Goal: Task Accomplishment & Management: Use online tool/utility

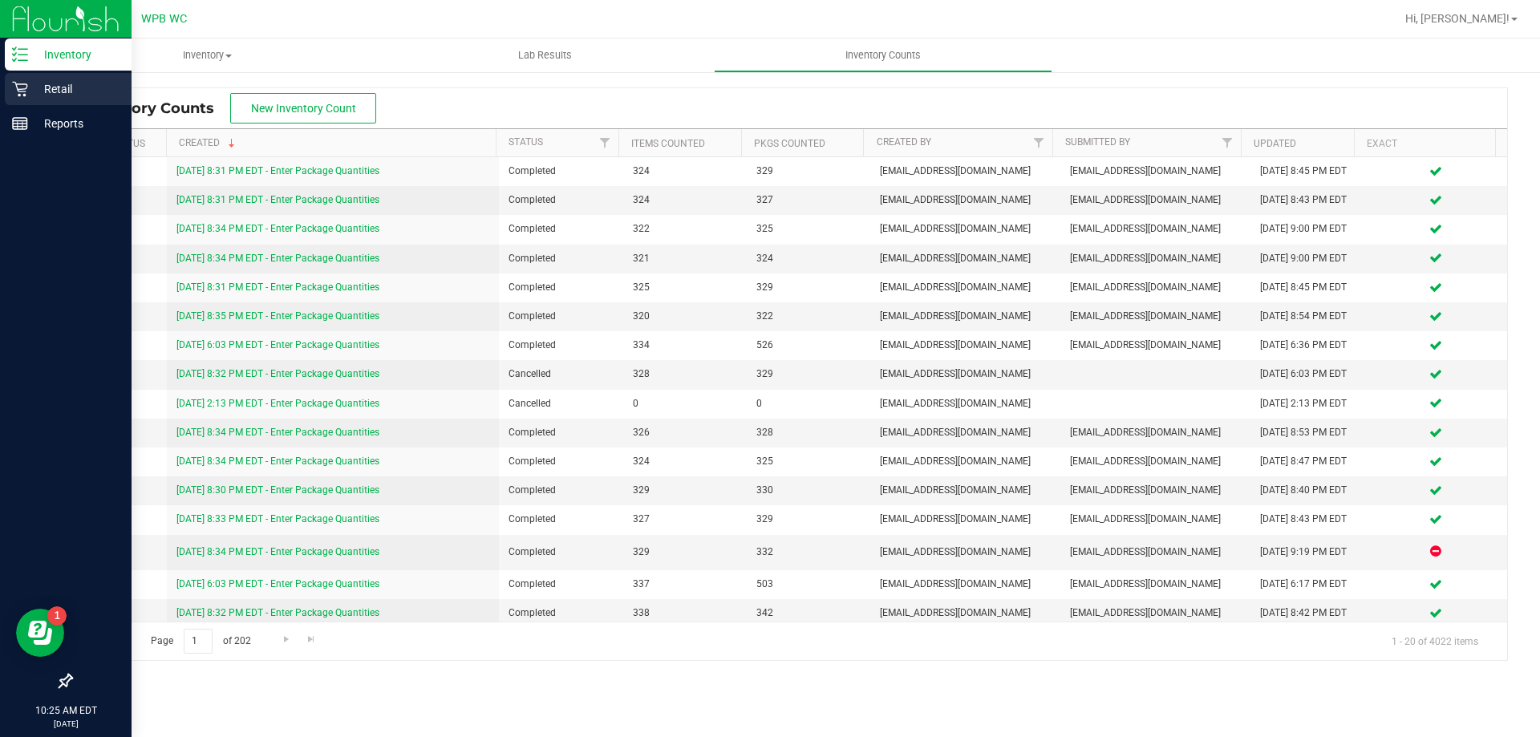
click at [38, 86] on p "Retail" at bounding box center [76, 88] width 96 height 19
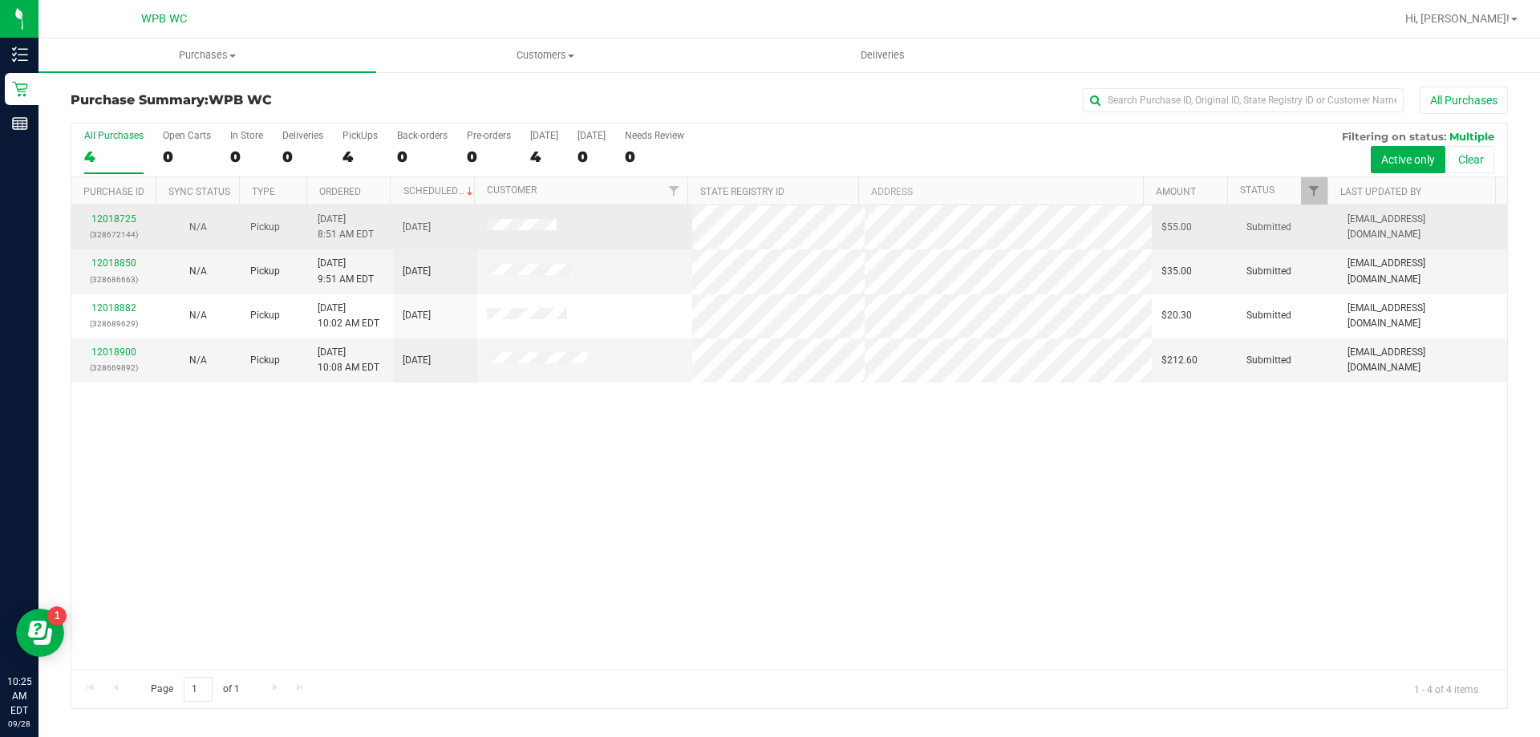
click at [115, 212] on div "12018725 (328672144)" at bounding box center [113, 227] width 65 height 30
click at [113, 217] on link "12018725" at bounding box center [113, 218] width 45 height 11
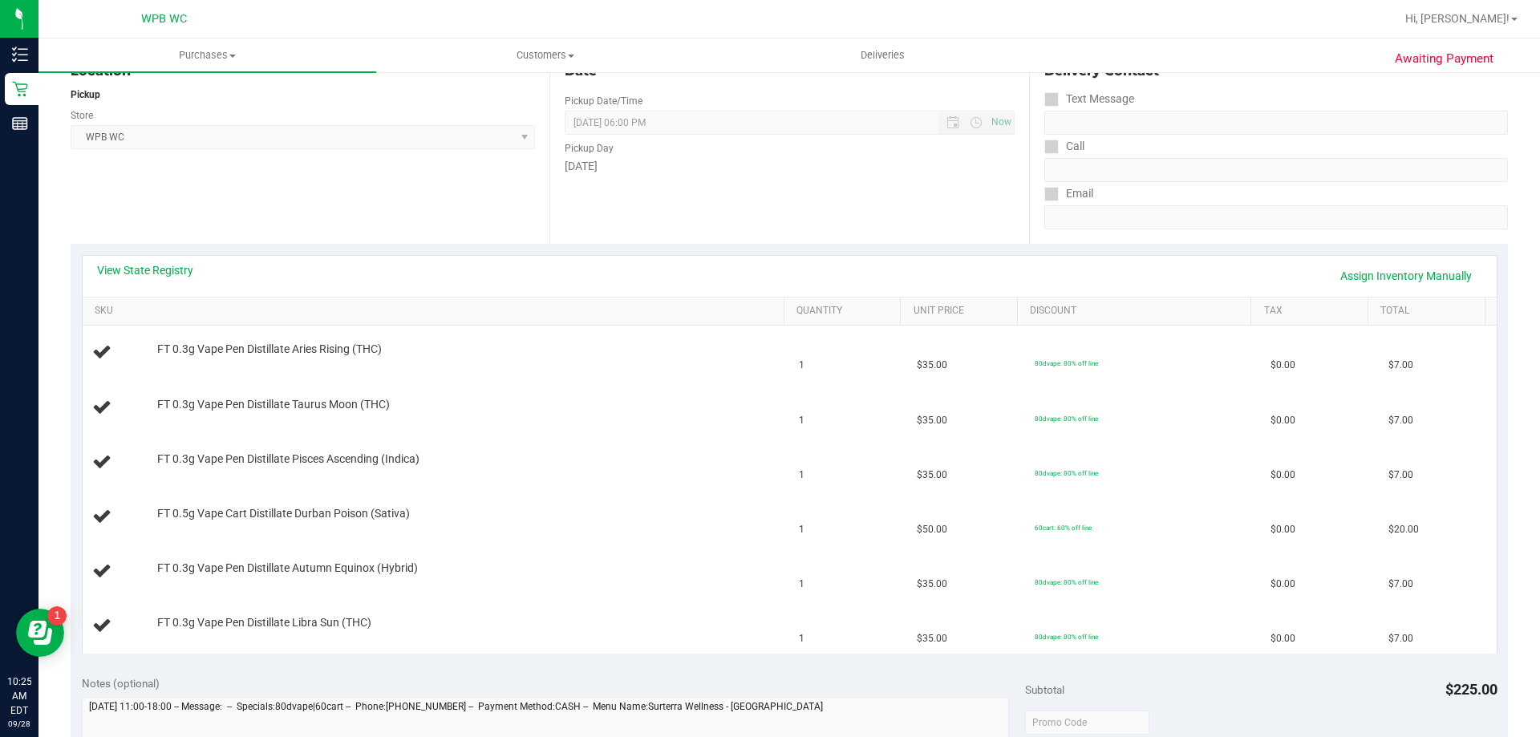
scroll to position [160, 0]
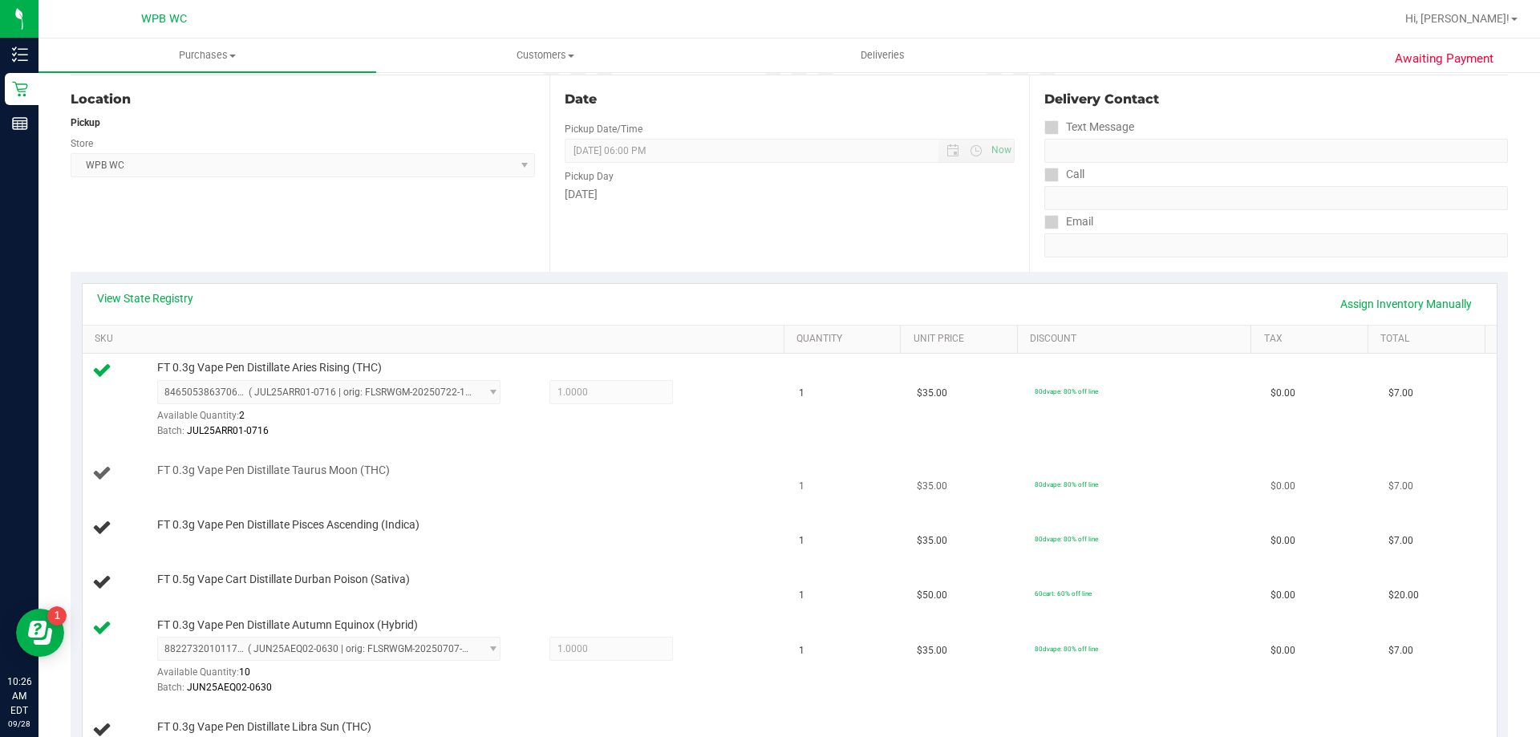
click at [231, 473] on span "FT 0.3g Vape Pen Distillate Taurus Moon (THC)" at bounding box center [273, 470] width 233 height 15
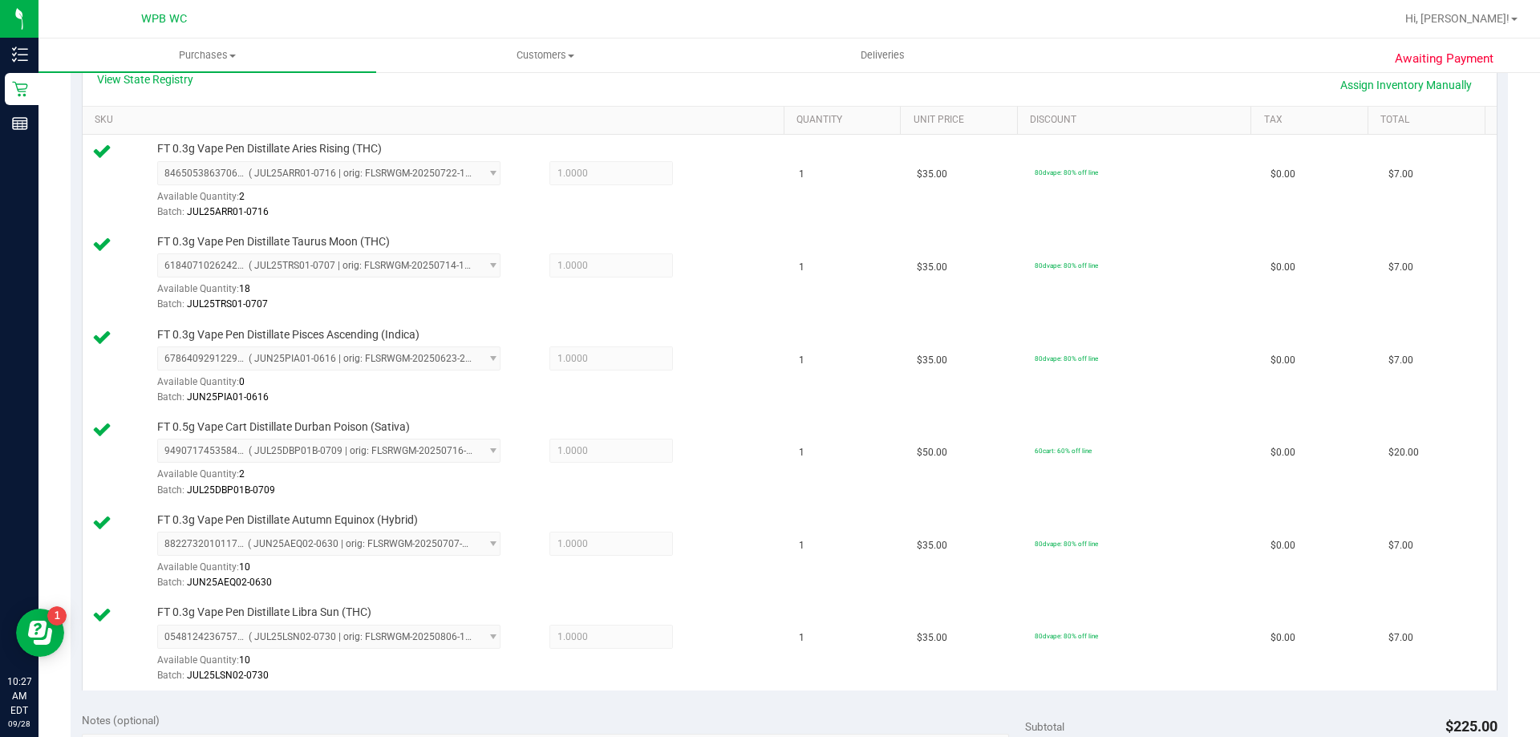
scroll to position [722, 0]
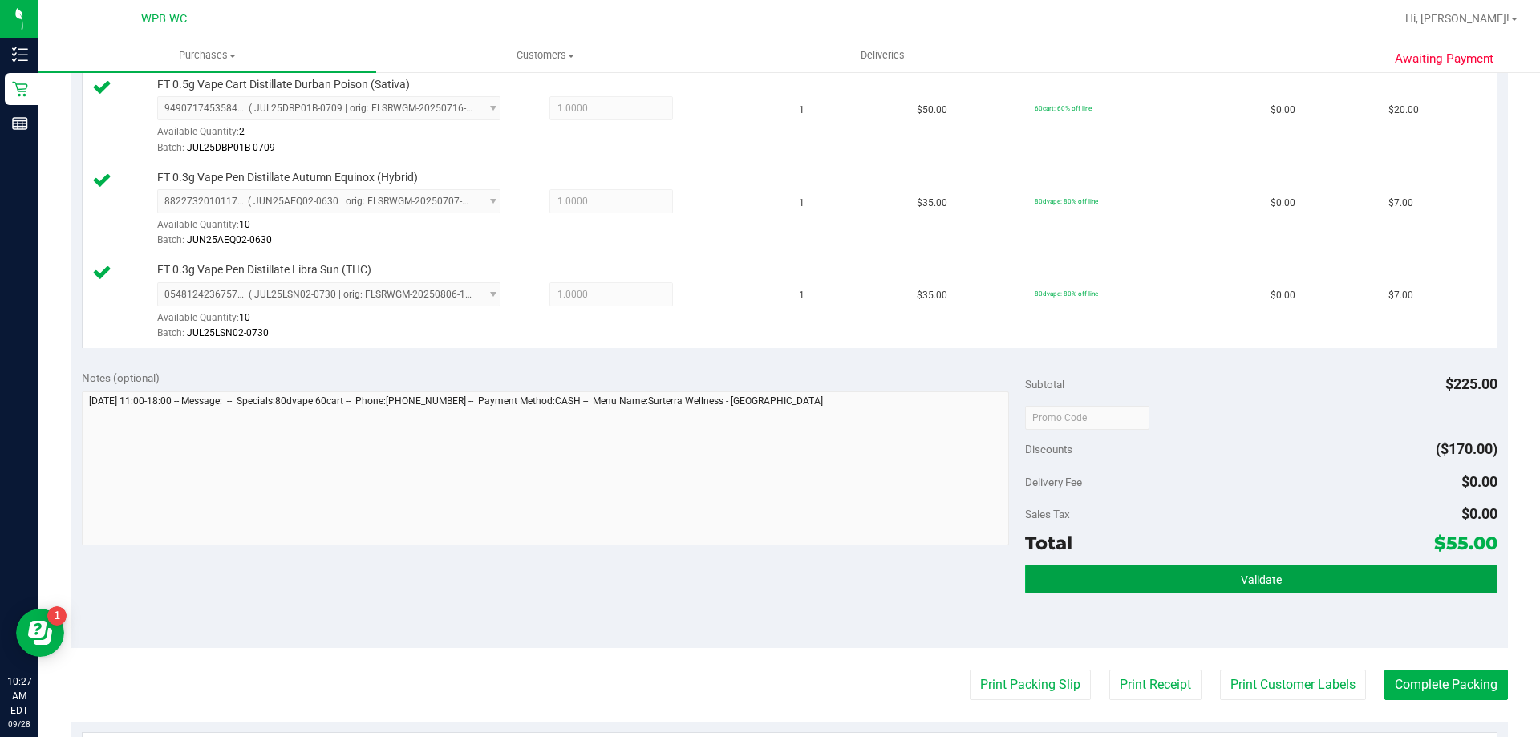
click at [1140, 573] on button "Validate" at bounding box center [1261, 579] width 472 height 29
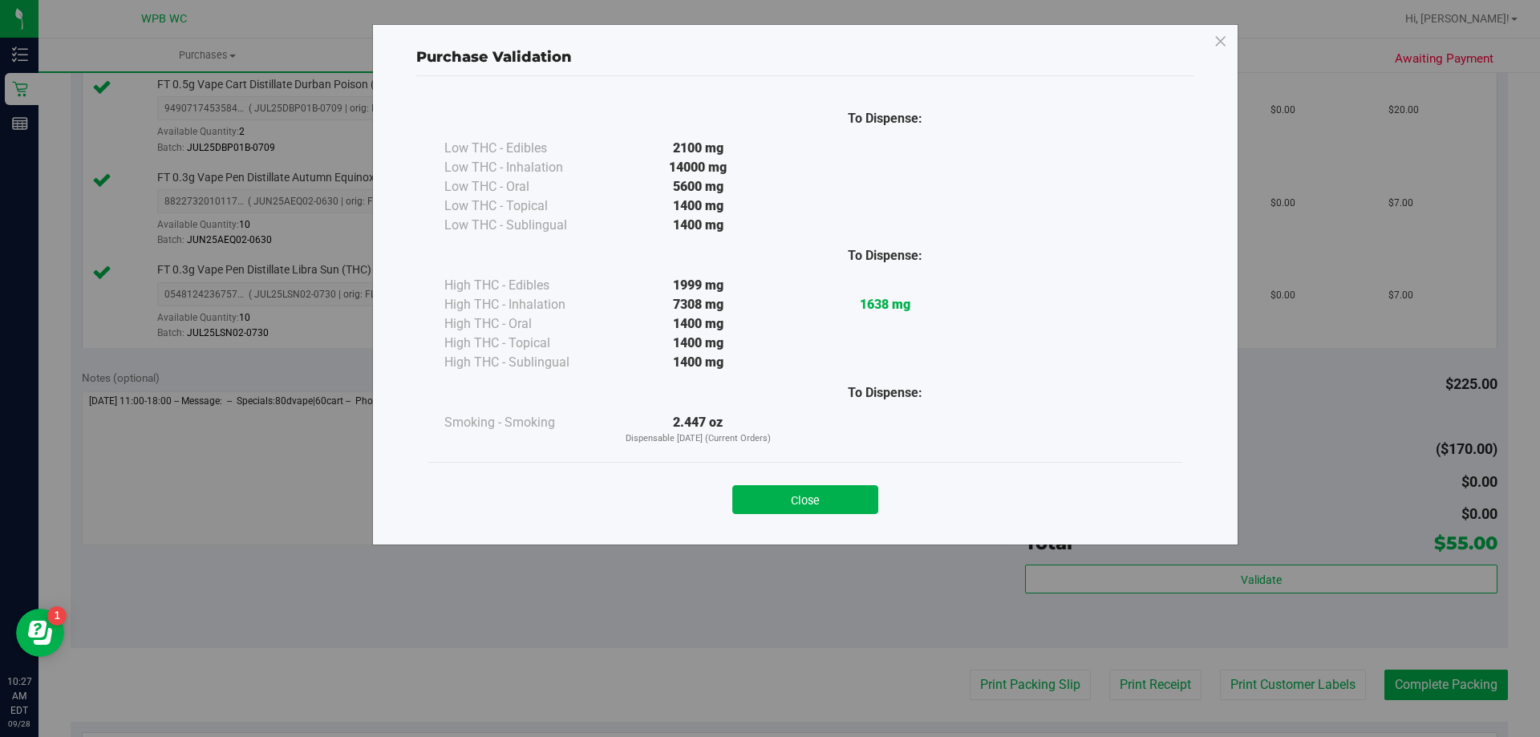
drag, startPoint x: 831, startPoint y: 488, endPoint x: 860, endPoint y: 488, distance: 28.9
click at [832, 488] on button "Close" at bounding box center [805, 499] width 146 height 29
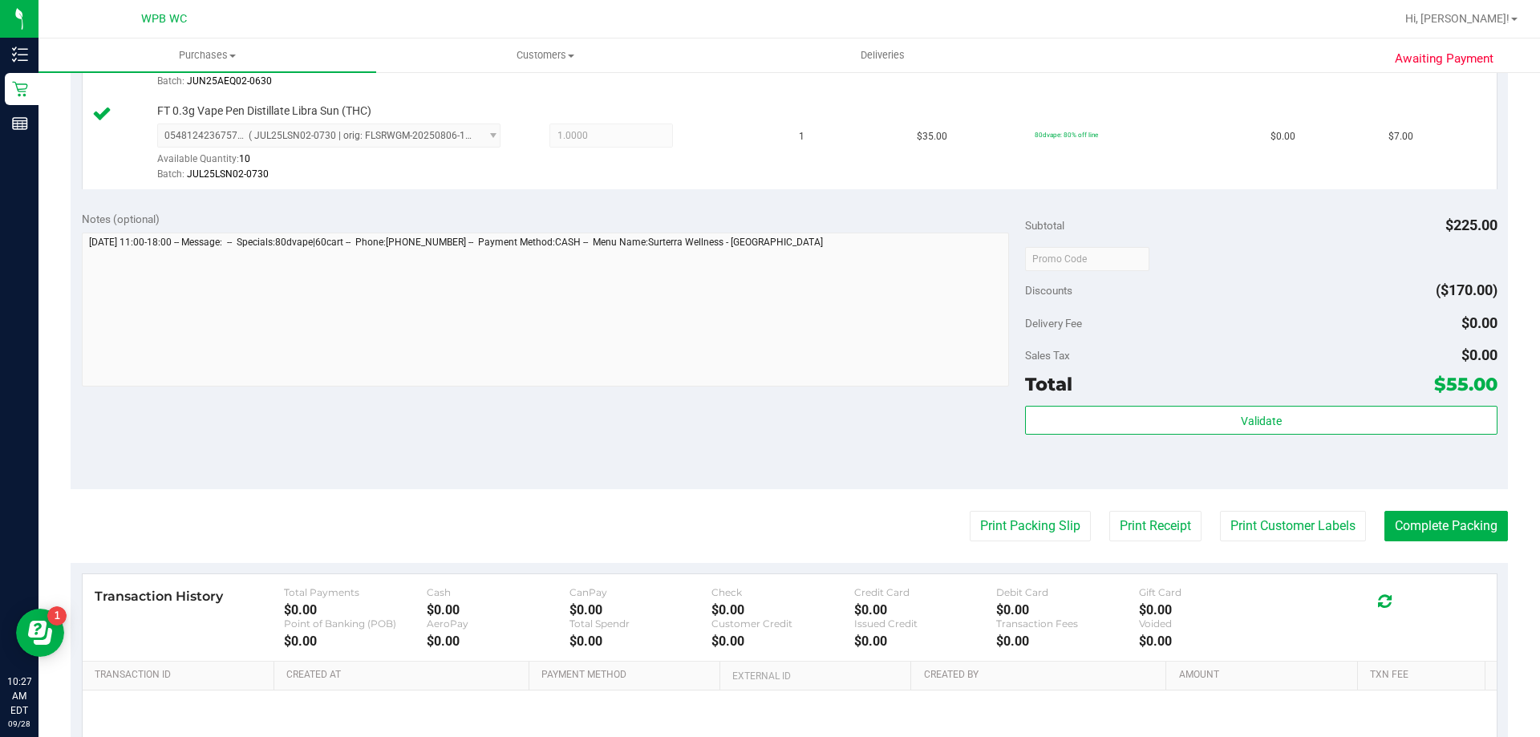
scroll to position [882, 0]
click at [1035, 535] on button "Print Packing Slip" at bounding box center [1030, 524] width 121 height 30
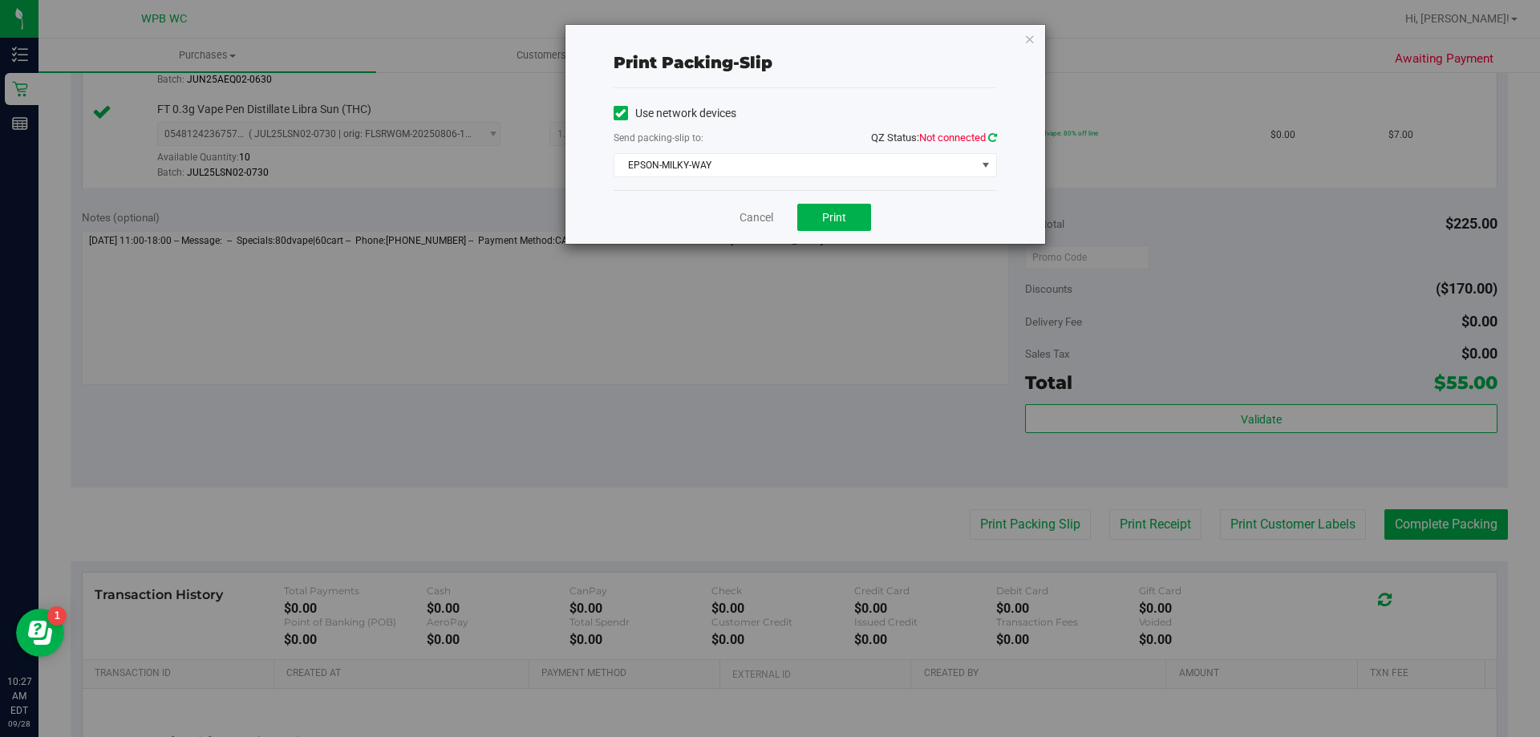
click at [988, 140] on icon at bounding box center [992, 137] width 9 height 10
click at [850, 160] on span "EPSON-MILKY-WAY" at bounding box center [795, 165] width 362 height 22
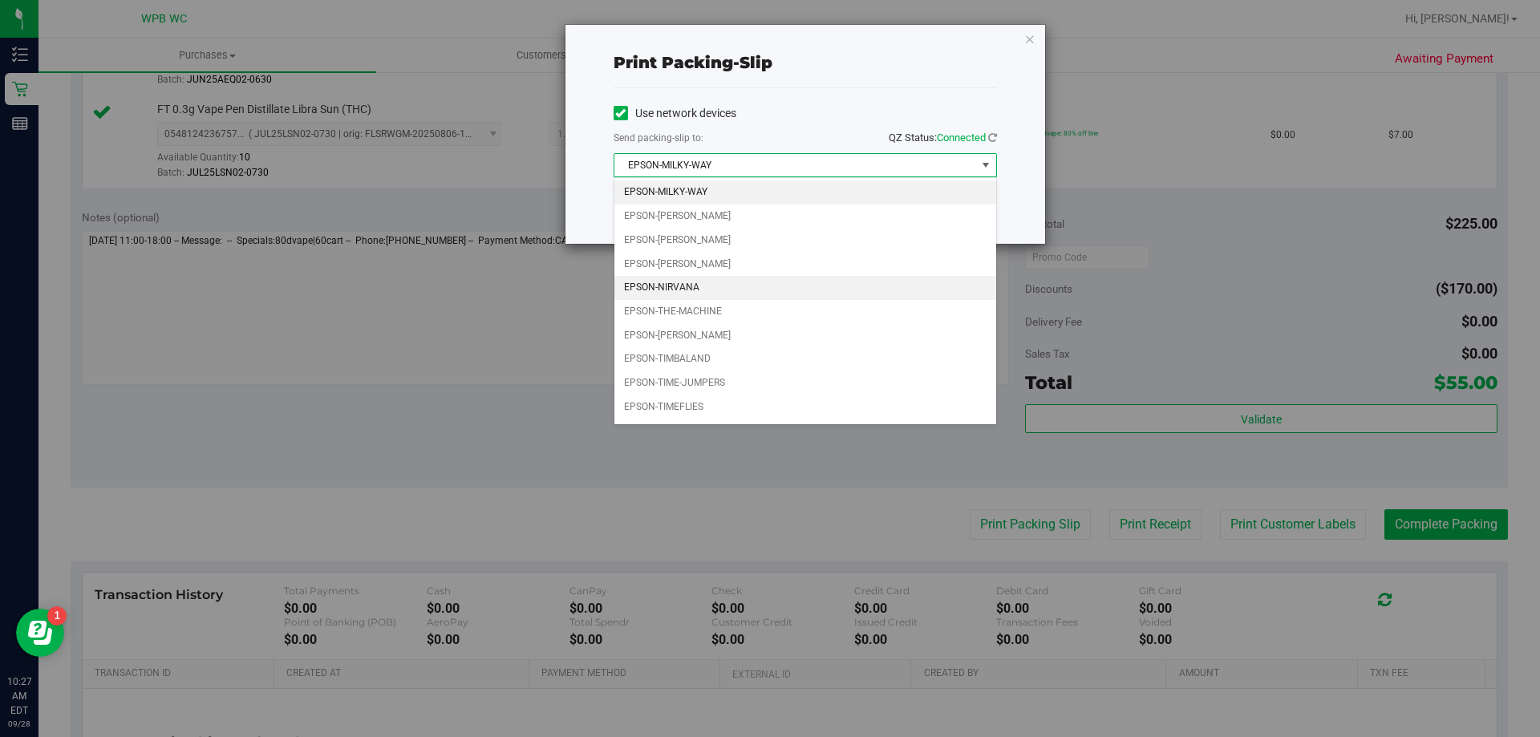
click at [697, 283] on li "EPSON-NIRVANA" at bounding box center [805, 288] width 382 height 24
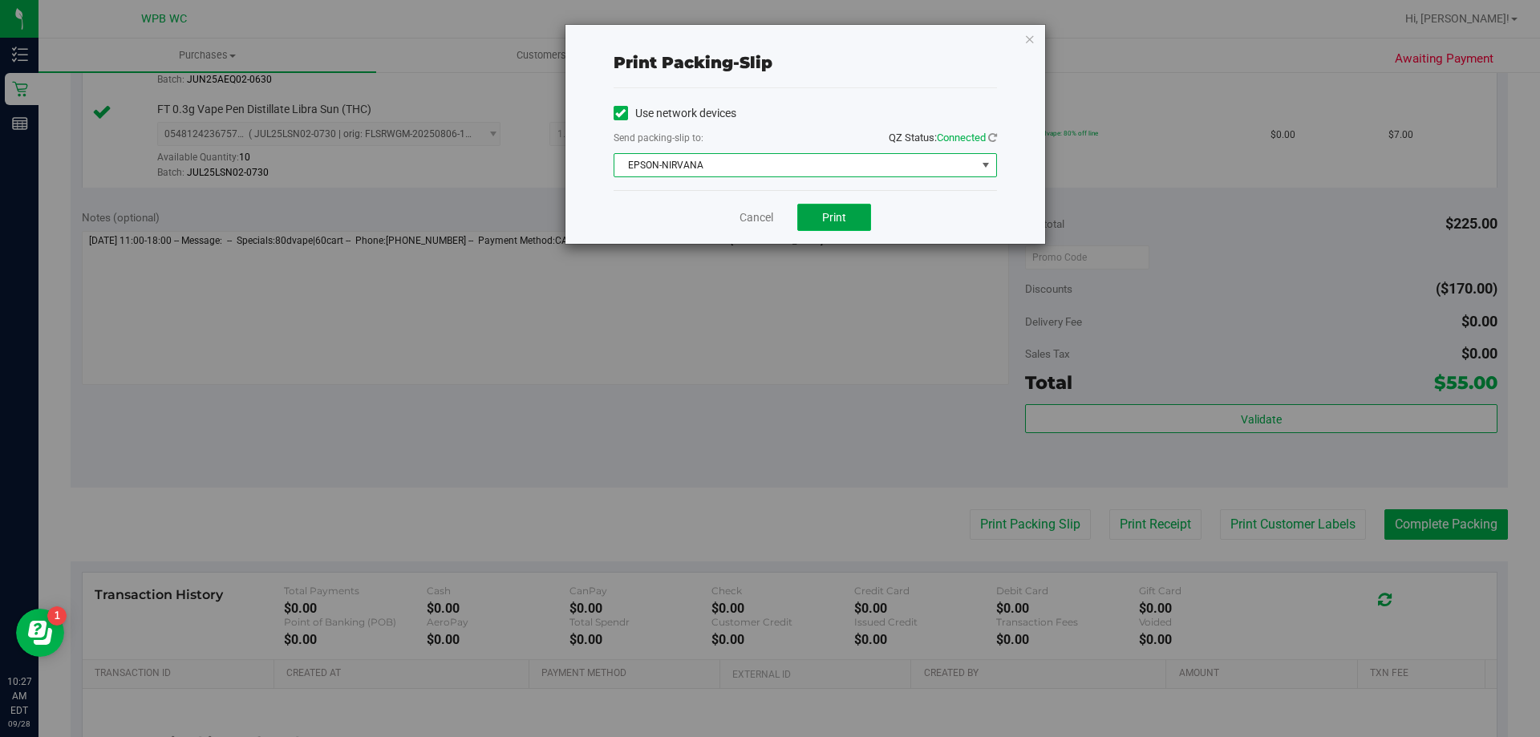
click at [821, 225] on button "Print" at bounding box center [834, 217] width 74 height 27
click at [753, 223] on link "Cancel" at bounding box center [756, 217] width 34 height 17
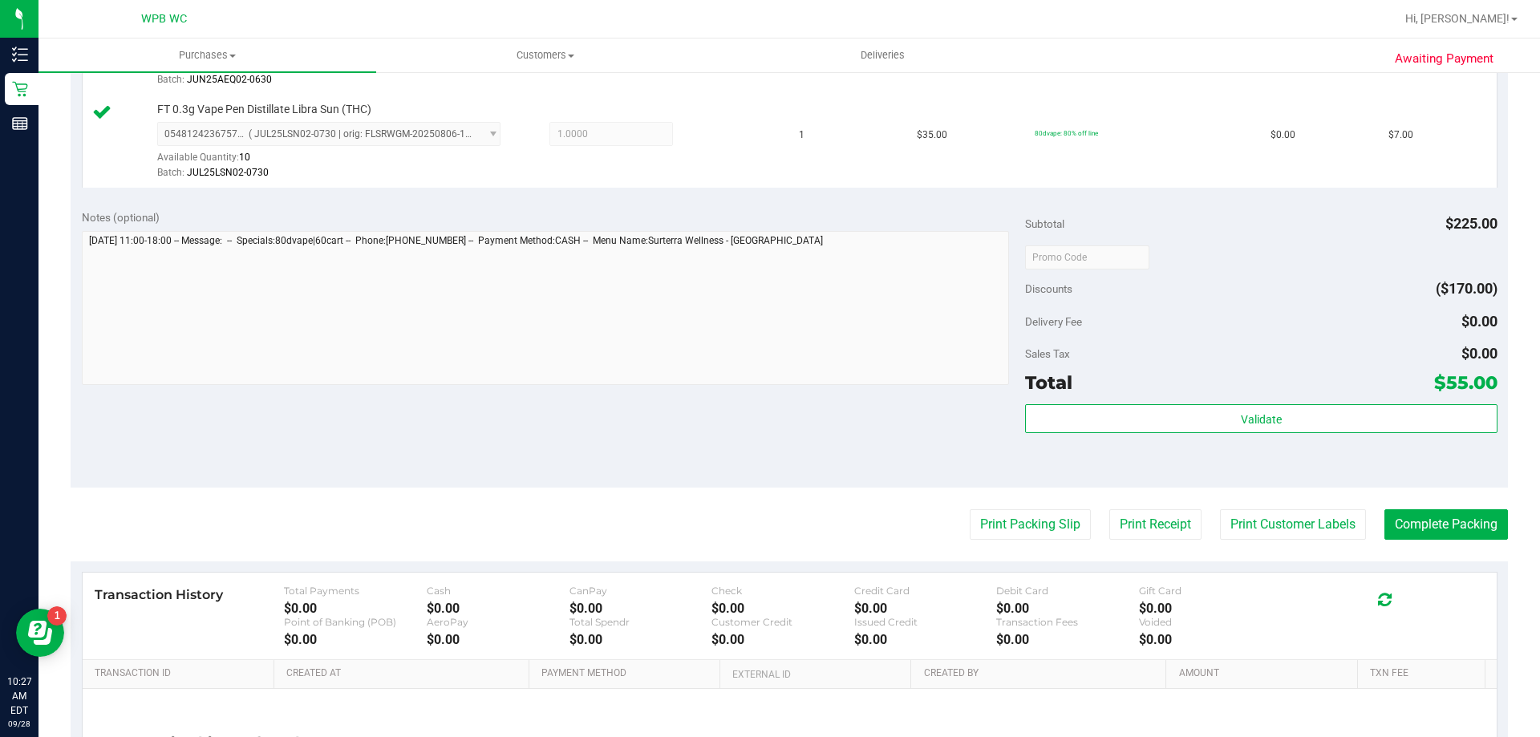
click at [1409, 504] on purchase-details "Back Edit Purchase Cancel Purchase View Profile # 12018725 BioTrack ID: - Submi…" at bounding box center [789, 32] width 1437 height 1656
click at [1403, 512] on button "Complete Packing" at bounding box center [1445, 524] width 123 height 30
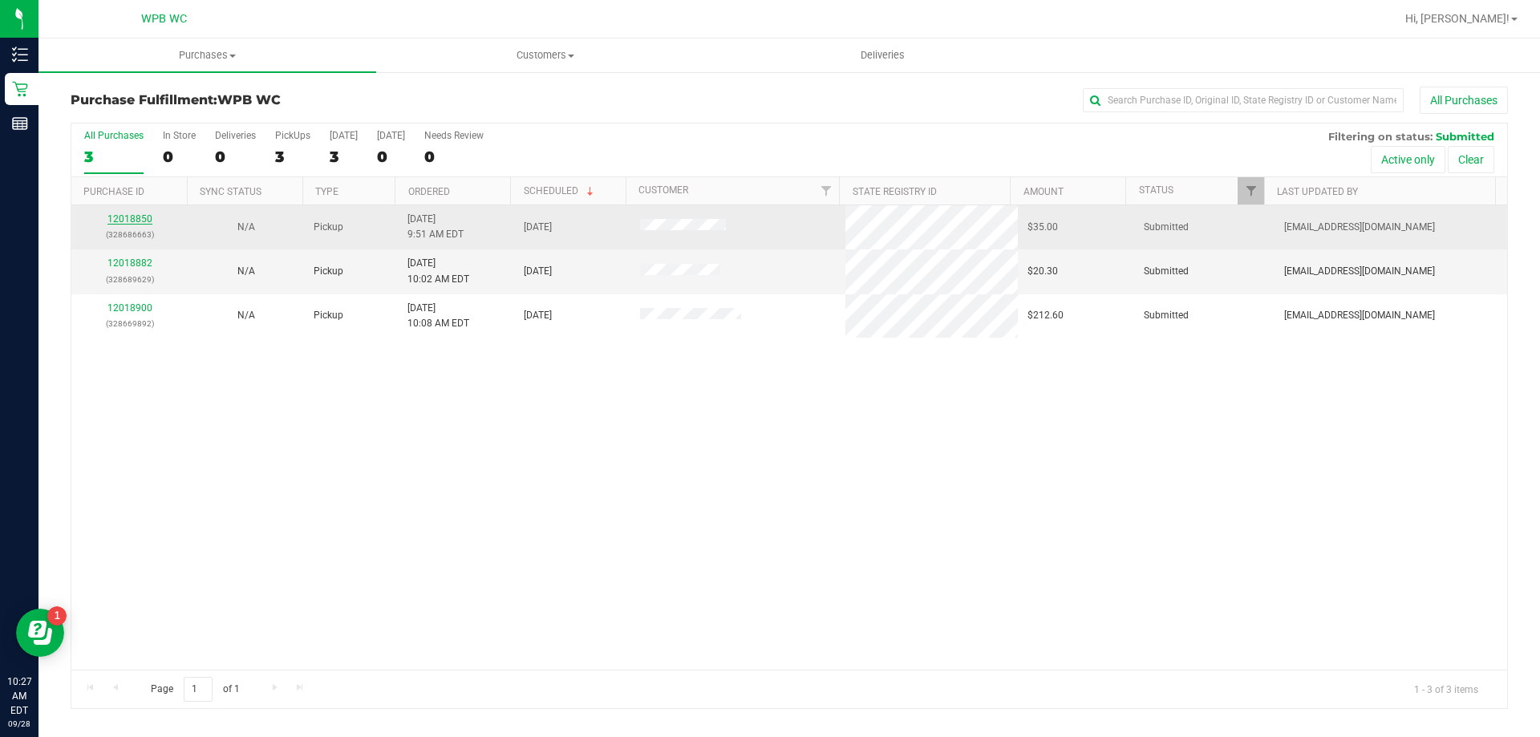
click at [140, 217] on link "12018850" at bounding box center [129, 218] width 45 height 11
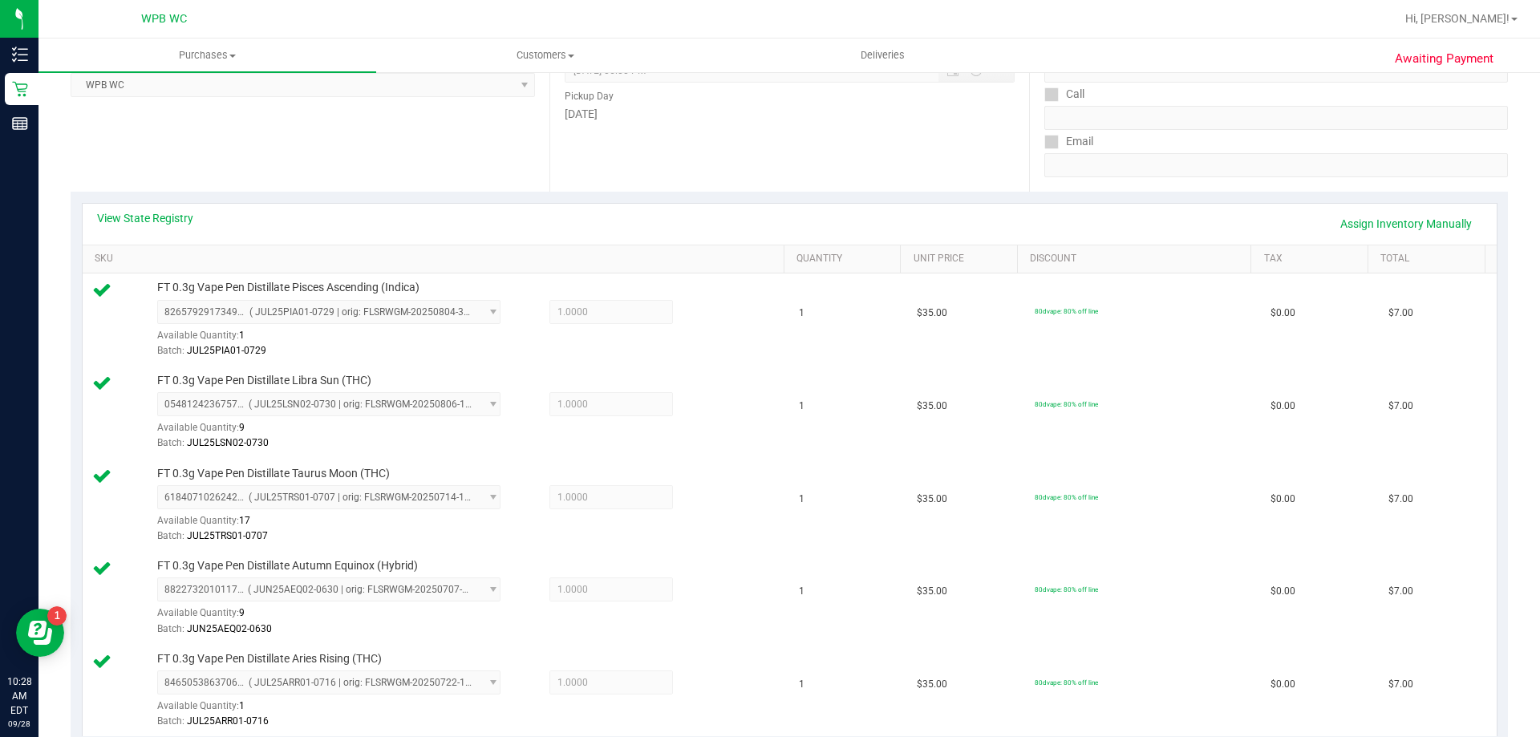
scroll to position [561, 0]
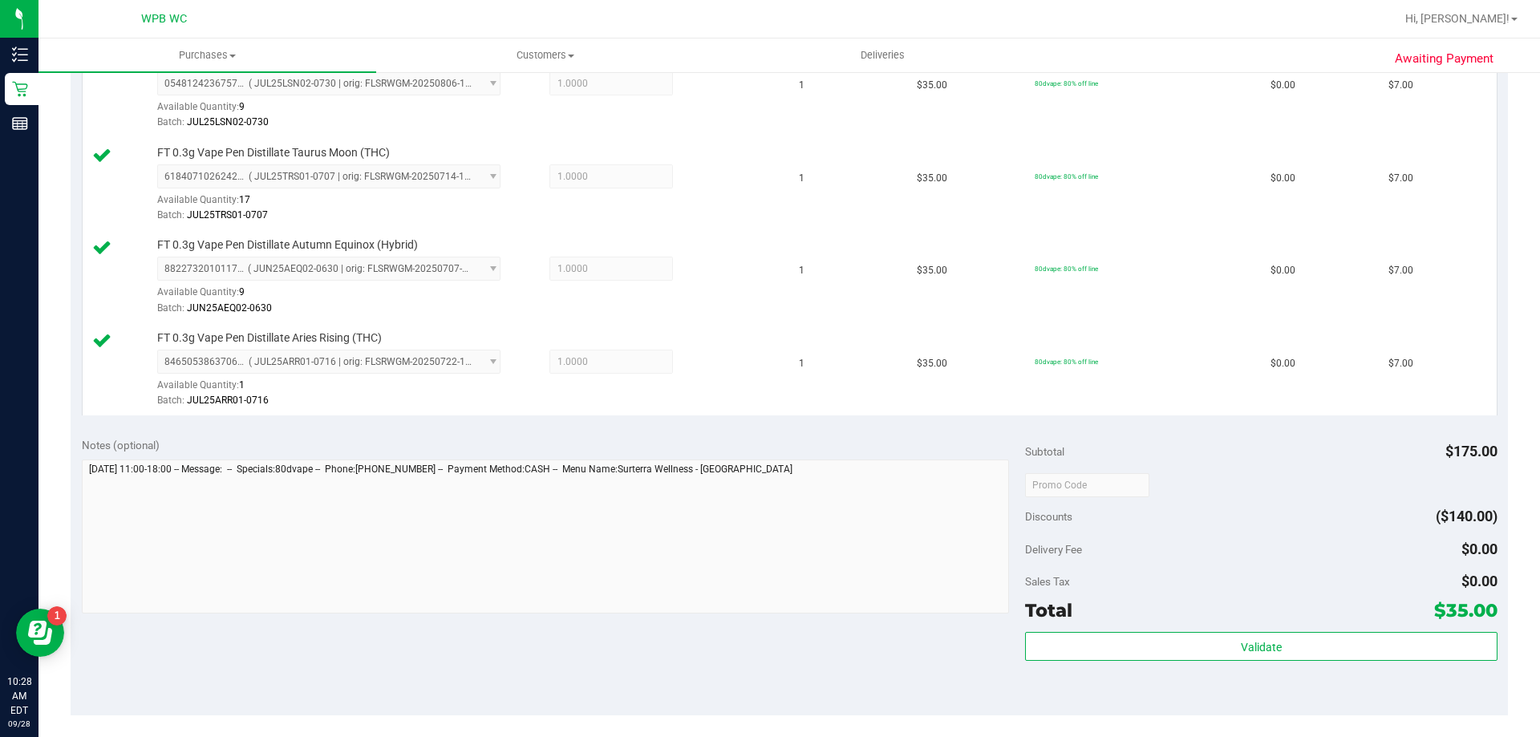
click at [1139, 626] on div "Subtotal $175.00 Discounts ($140.00) Delivery Fee $0.00 Sales Tax $0.00 Total $…" at bounding box center [1261, 570] width 472 height 267
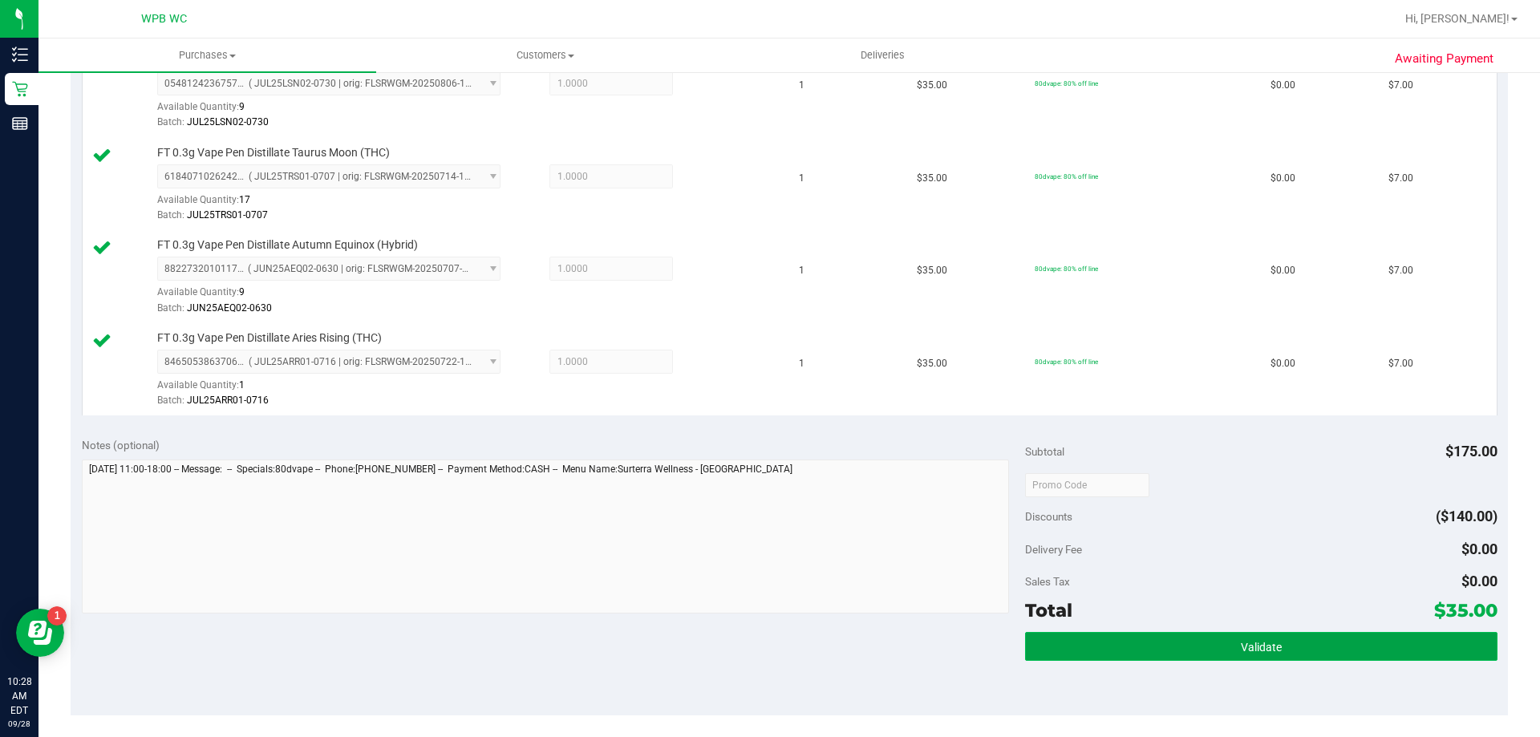
click at [1119, 656] on button "Validate" at bounding box center [1261, 646] width 472 height 29
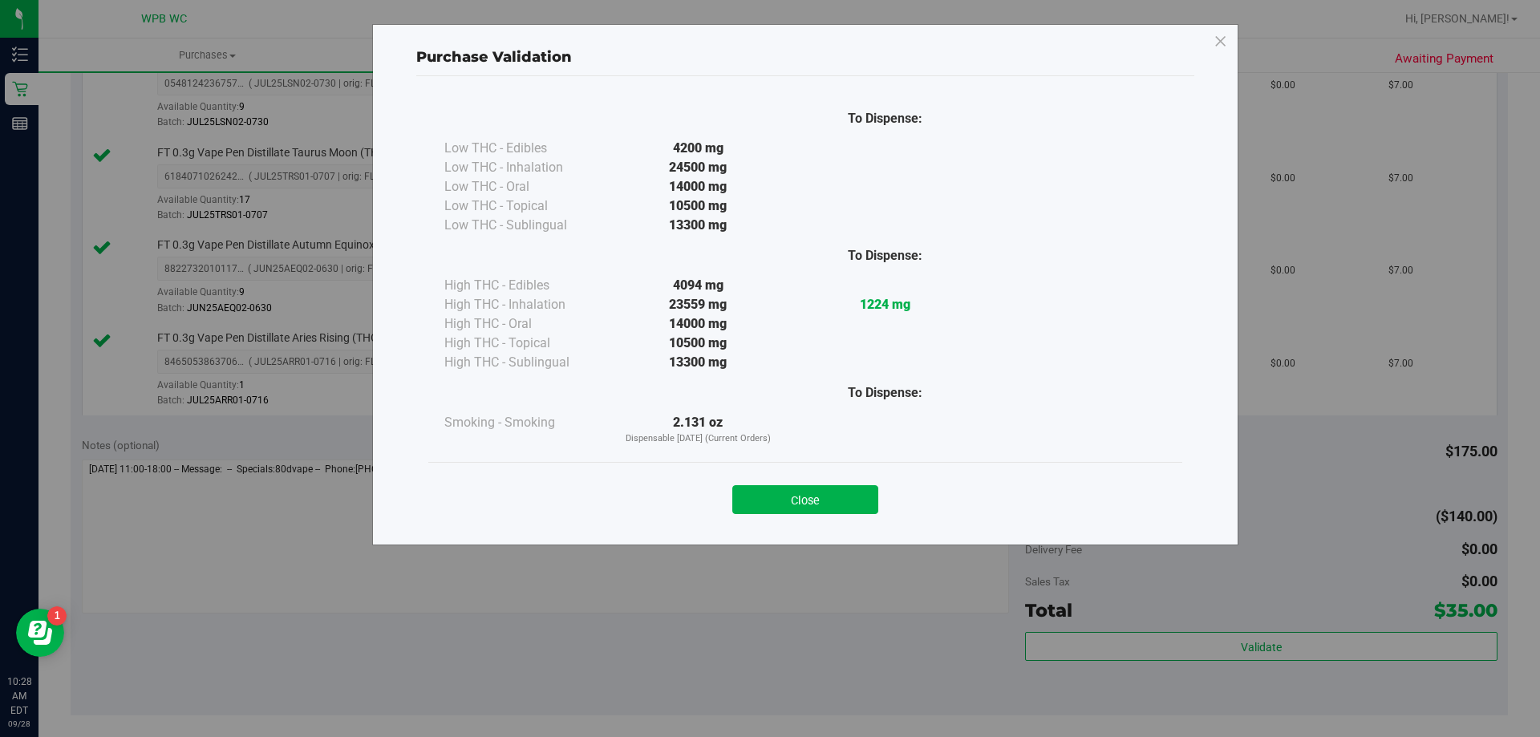
drag, startPoint x: 842, startPoint y: 507, endPoint x: 907, endPoint y: 506, distance: 65.0
click at [842, 506] on button "Close" at bounding box center [805, 499] width 146 height 29
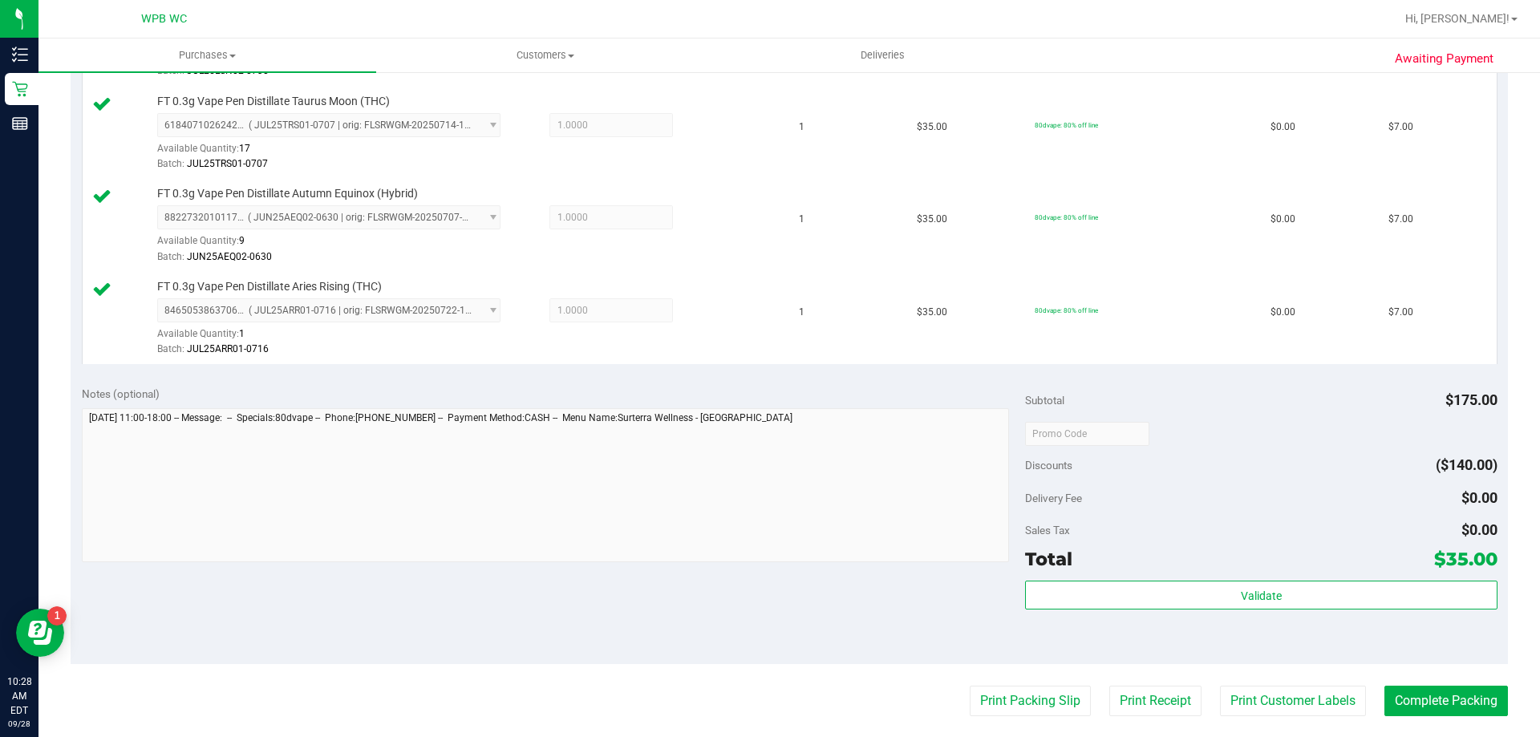
scroll to position [642, 0]
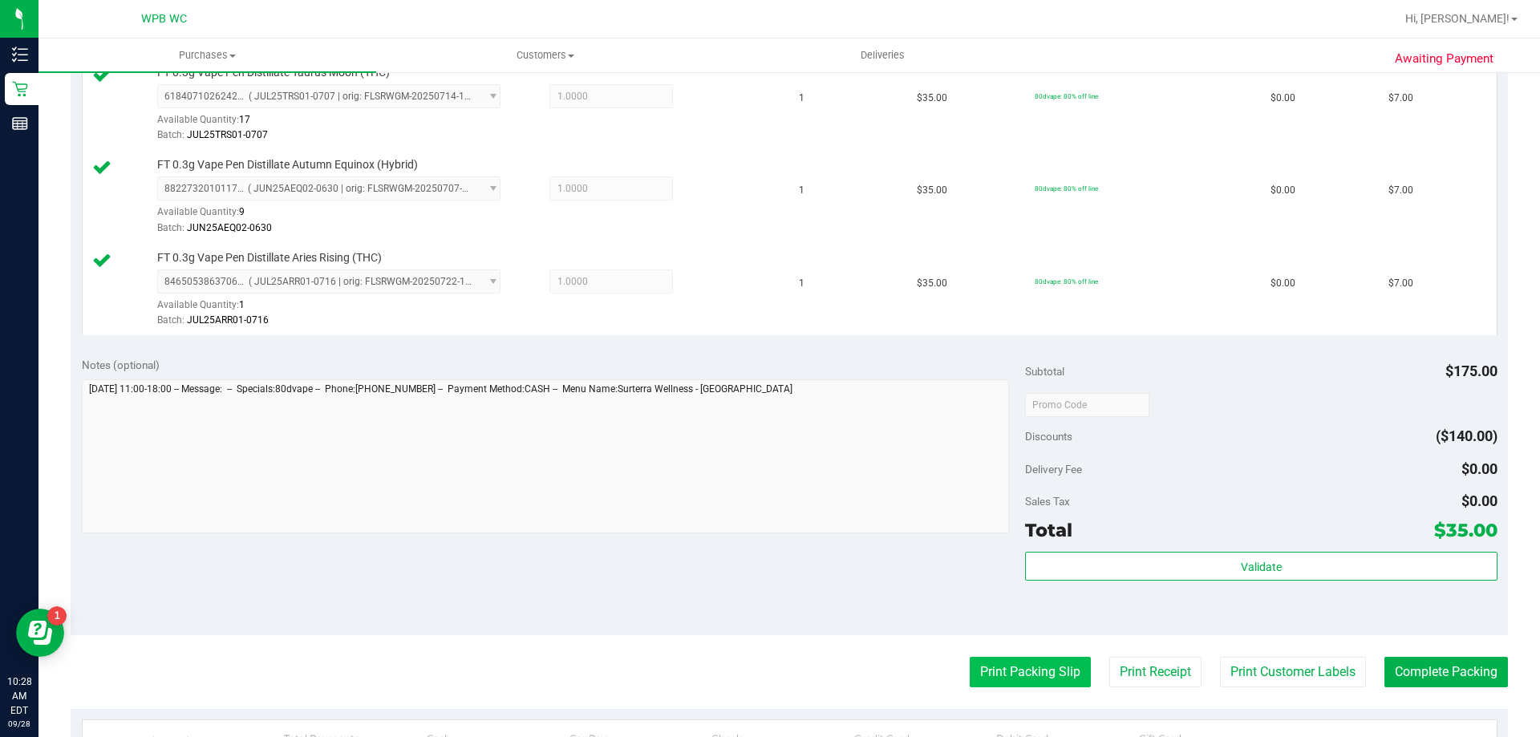
click at [1008, 666] on button "Print Packing Slip" at bounding box center [1030, 672] width 121 height 30
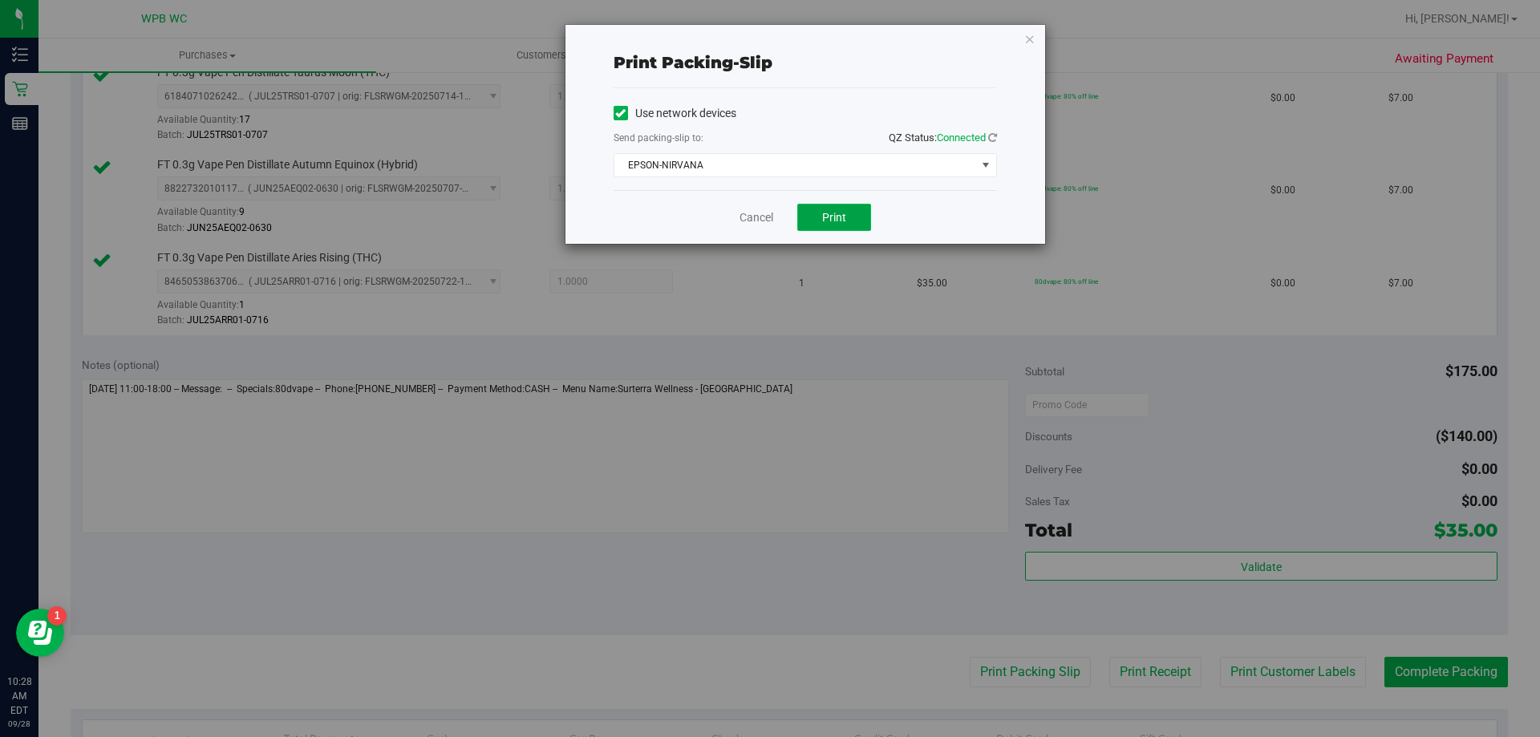
click at [848, 209] on button "Print" at bounding box center [834, 217] width 74 height 27
drag, startPoint x: 751, startPoint y: 245, endPoint x: 757, endPoint y: 232, distance: 14.7
click at [753, 245] on div "Print packing-slip Use network devices Send packing-slip to: QZ Status: Connect…" at bounding box center [776, 368] width 1552 height 737
click at [759, 225] on link "Cancel" at bounding box center [756, 217] width 34 height 17
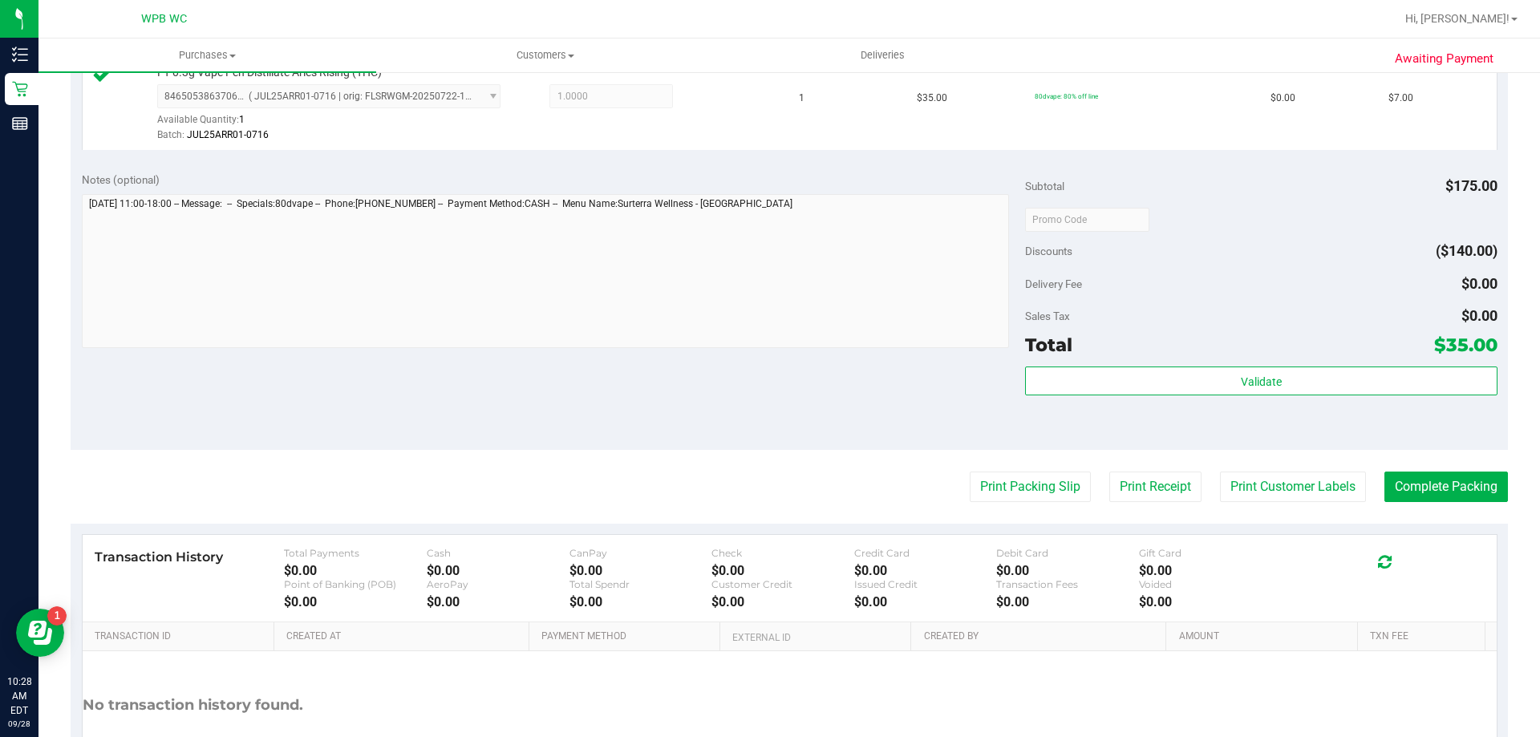
scroll to position [945, 0]
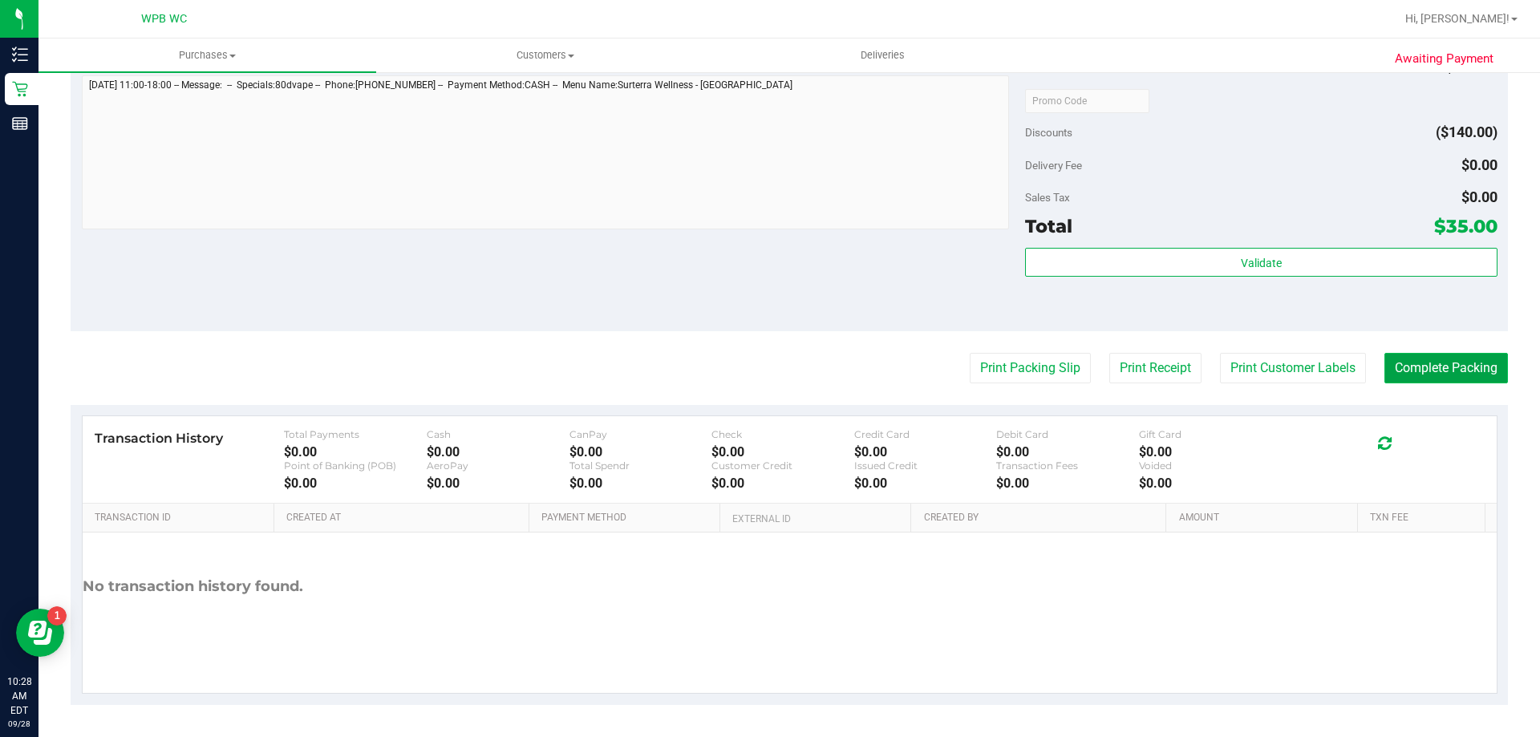
click at [1431, 358] on button "Complete Packing" at bounding box center [1445, 368] width 123 height 30
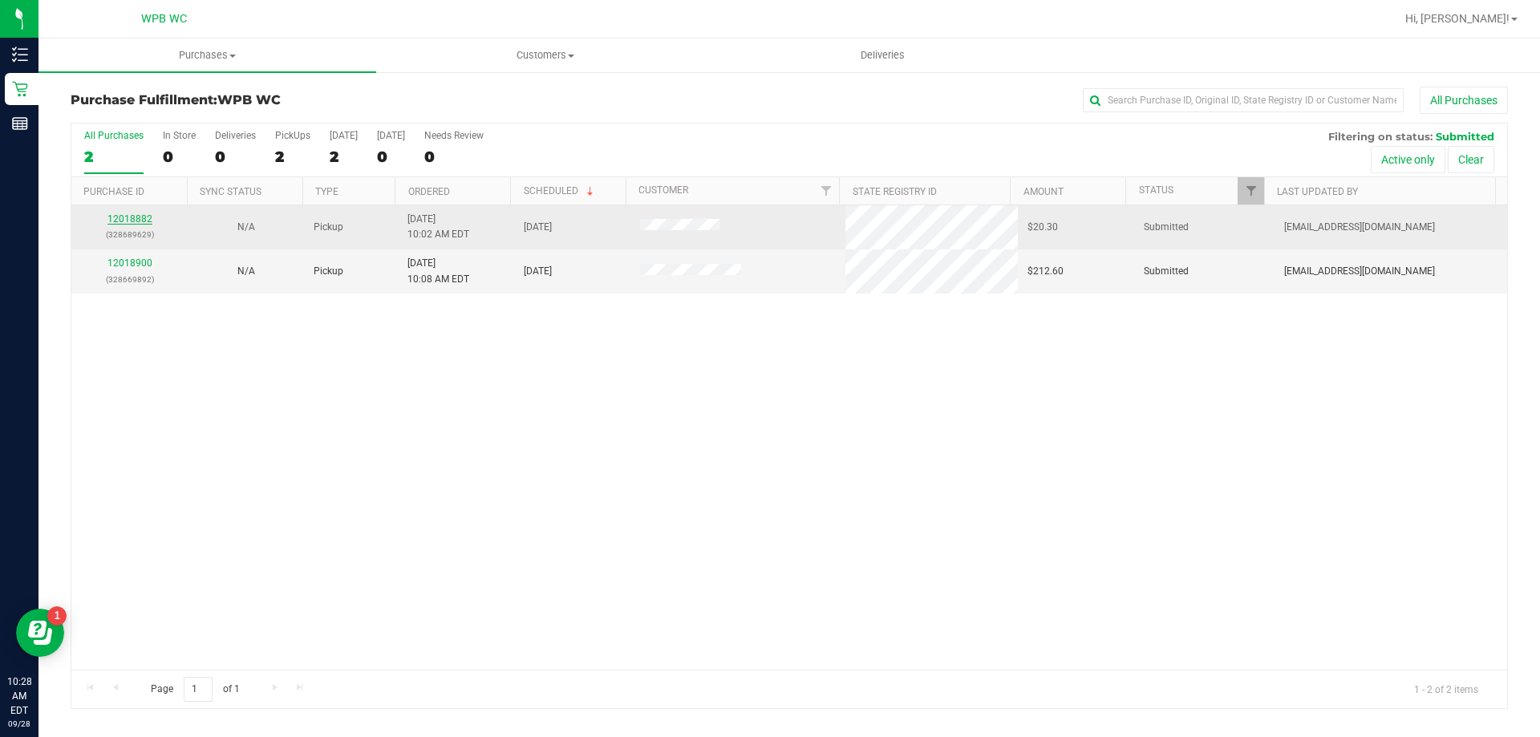
click at [137, 222] on link "12018882" at bounding box center [129, 218] width 45 height 11
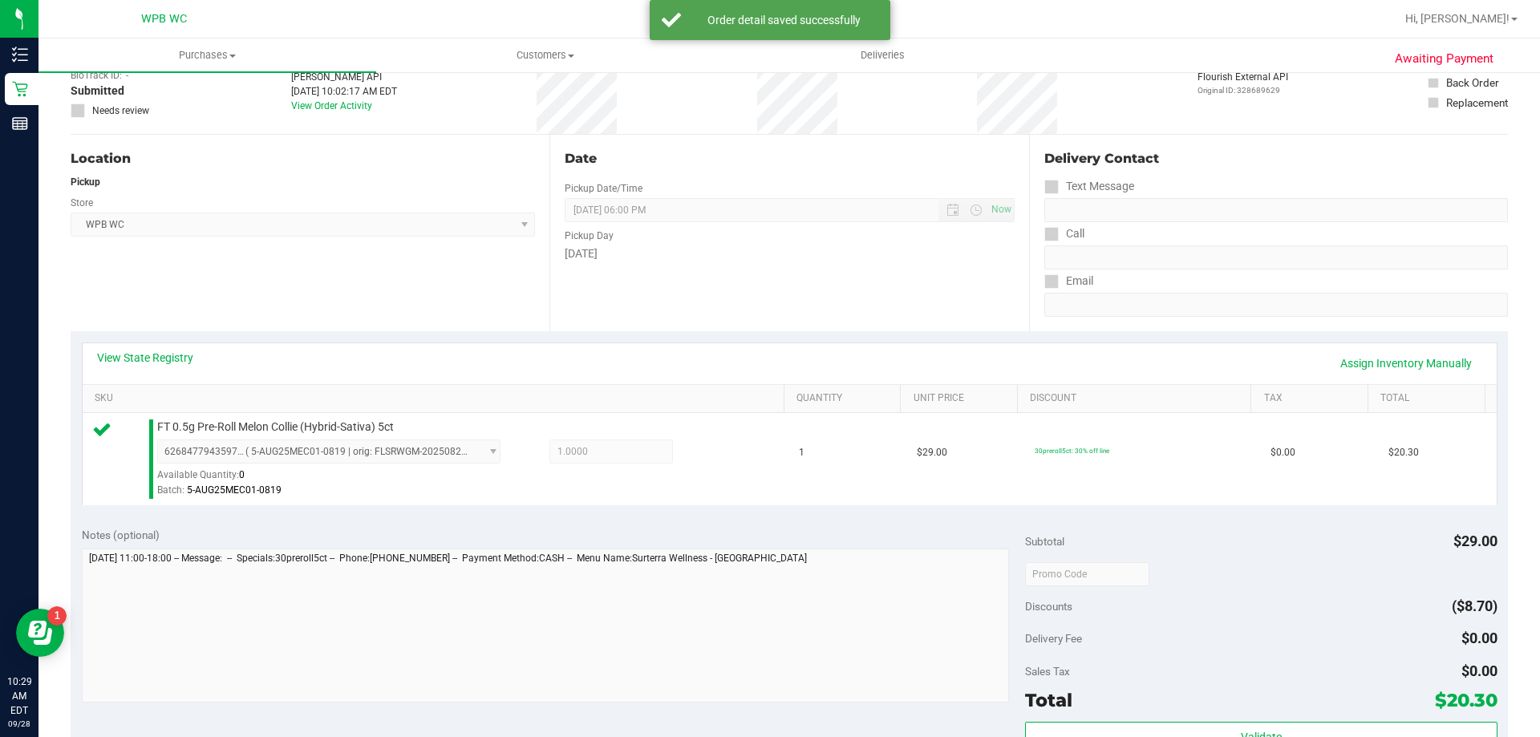
scroll to position [160, 0]
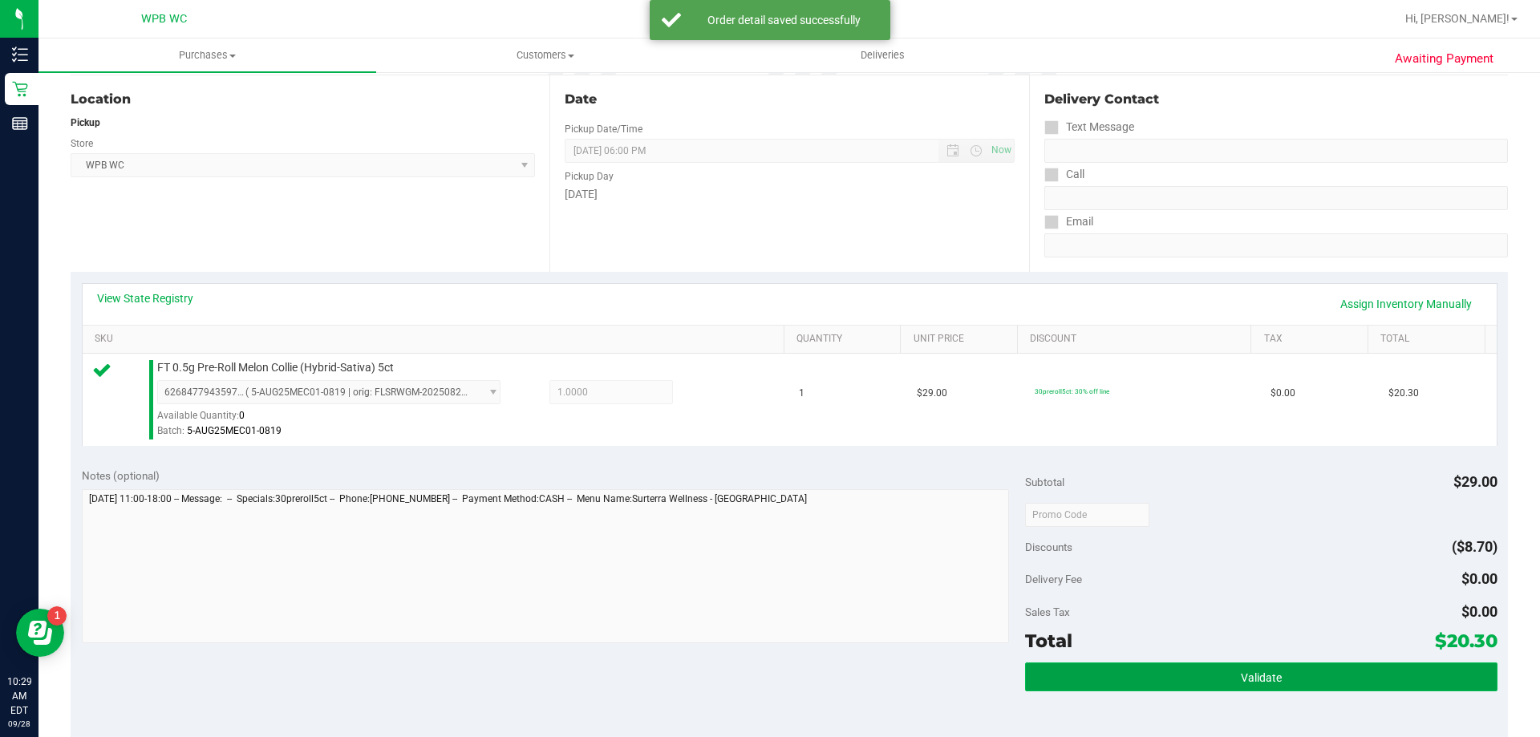
click at [1087, 676] on button "Validate" at bounding box center [1261, 676] width 472 height 29
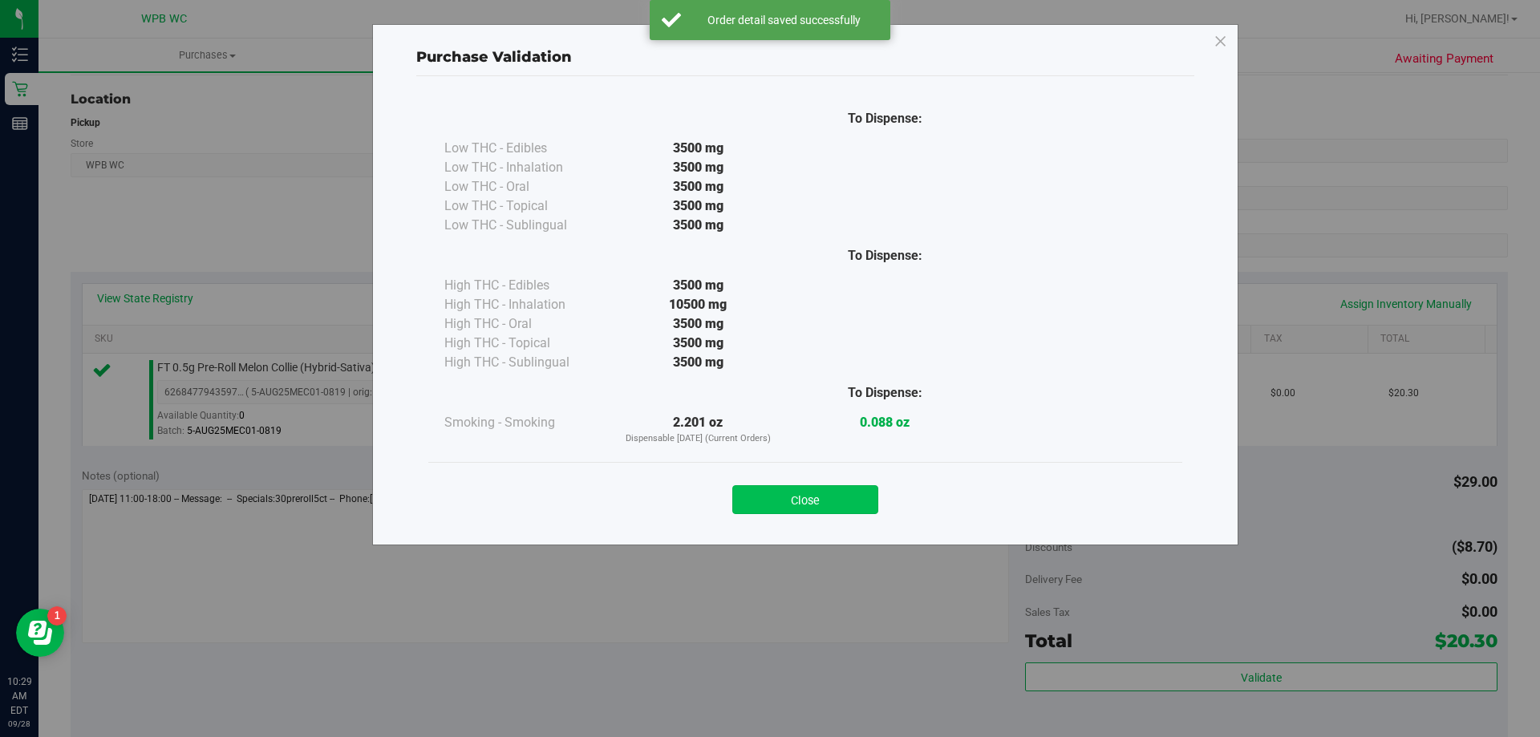
drag, startPoint x: 872, startPoint y: 518, endPoint x: 842, endPoint y: 507, distance: 32.5
click at [872, 518] on div "Close" at bounding box center [805, 494] width 754 height 65
drag, startPoint x: 826, startPoint y: 499, endPoint x: 923, endPoint y: 491, distance: 97.4
click at [836, 497] on button "Close" at bounding box center [805, 499] width 146 height 29
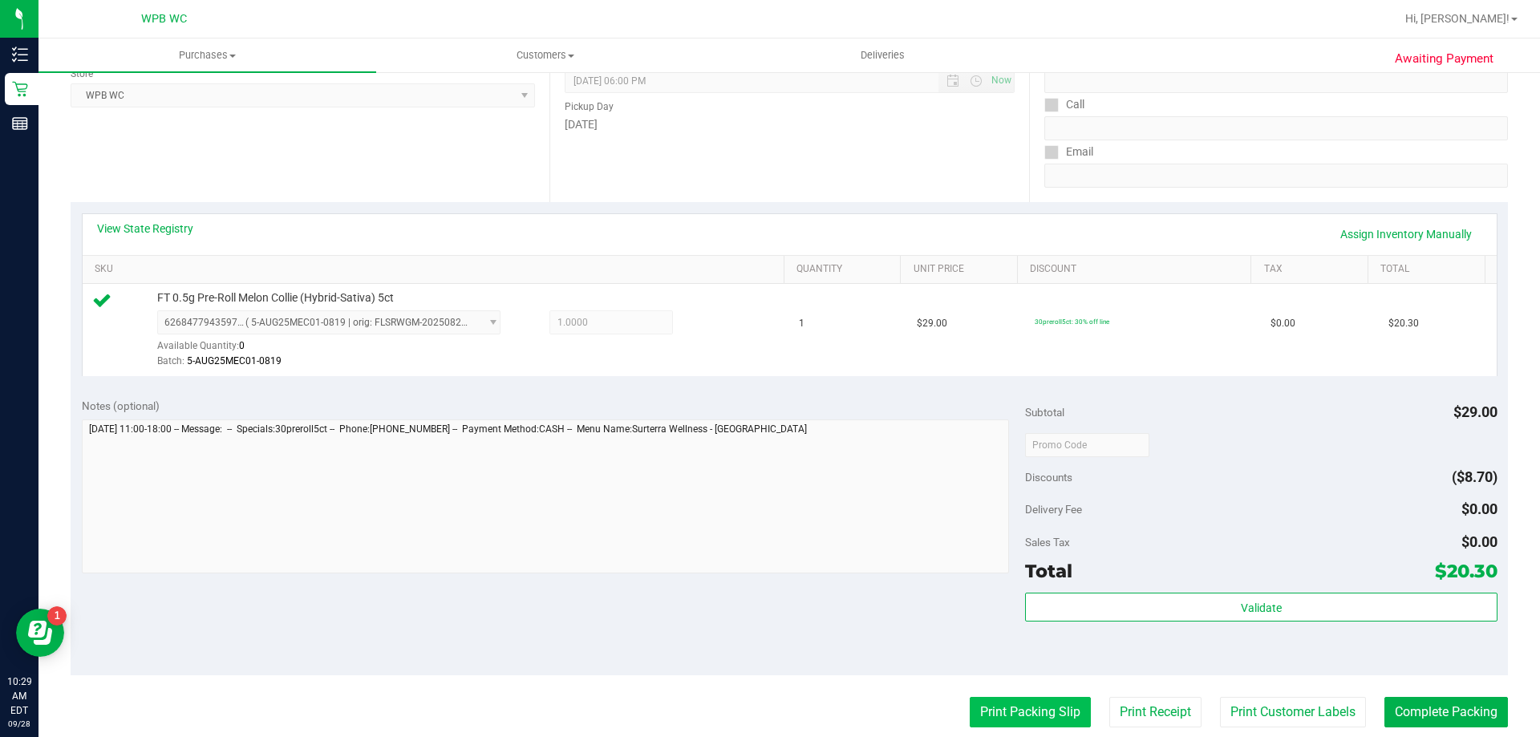
scroll to position [481, 0]
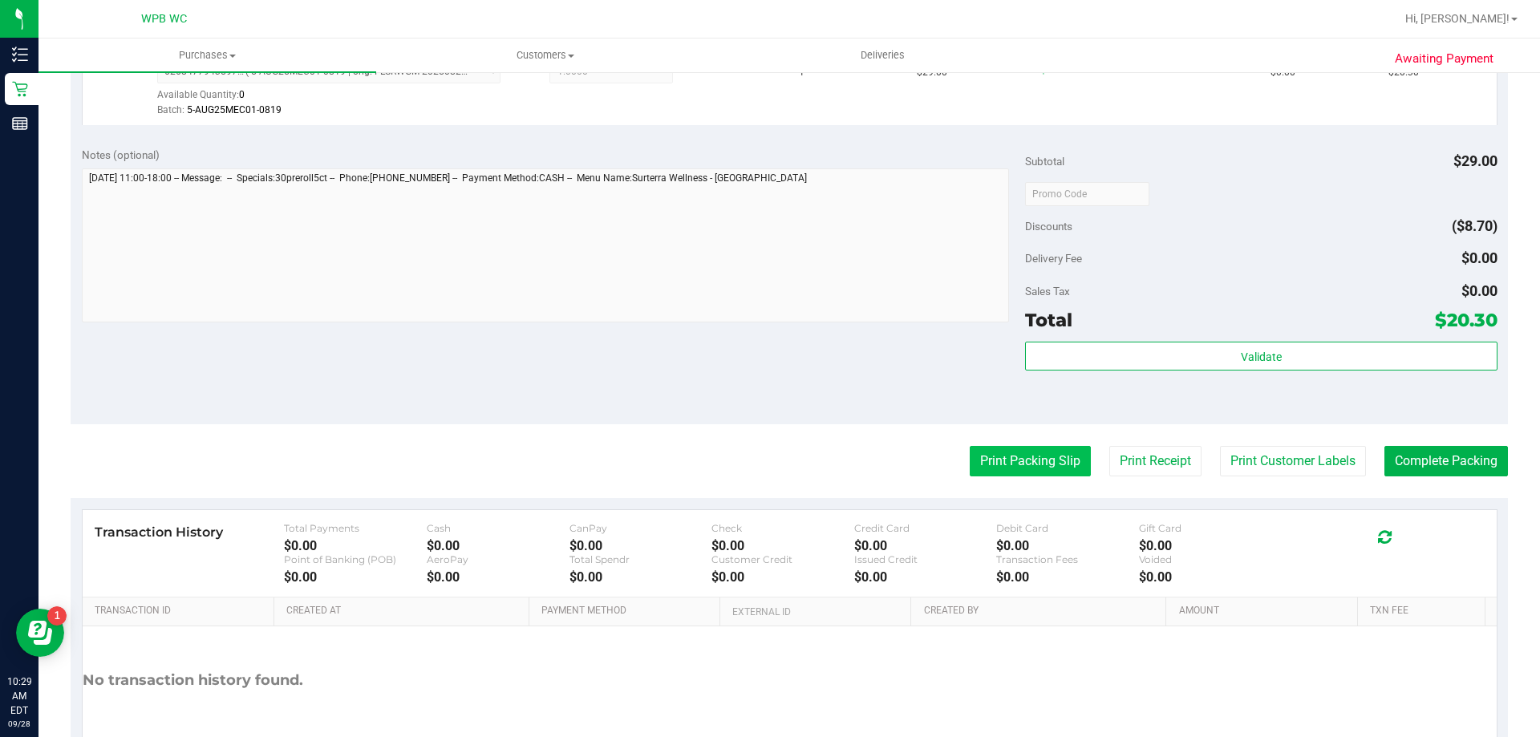
click at [1026, 453] on button "Print Packing Slip" at bounding box center [1030, 461] width 121 height 30
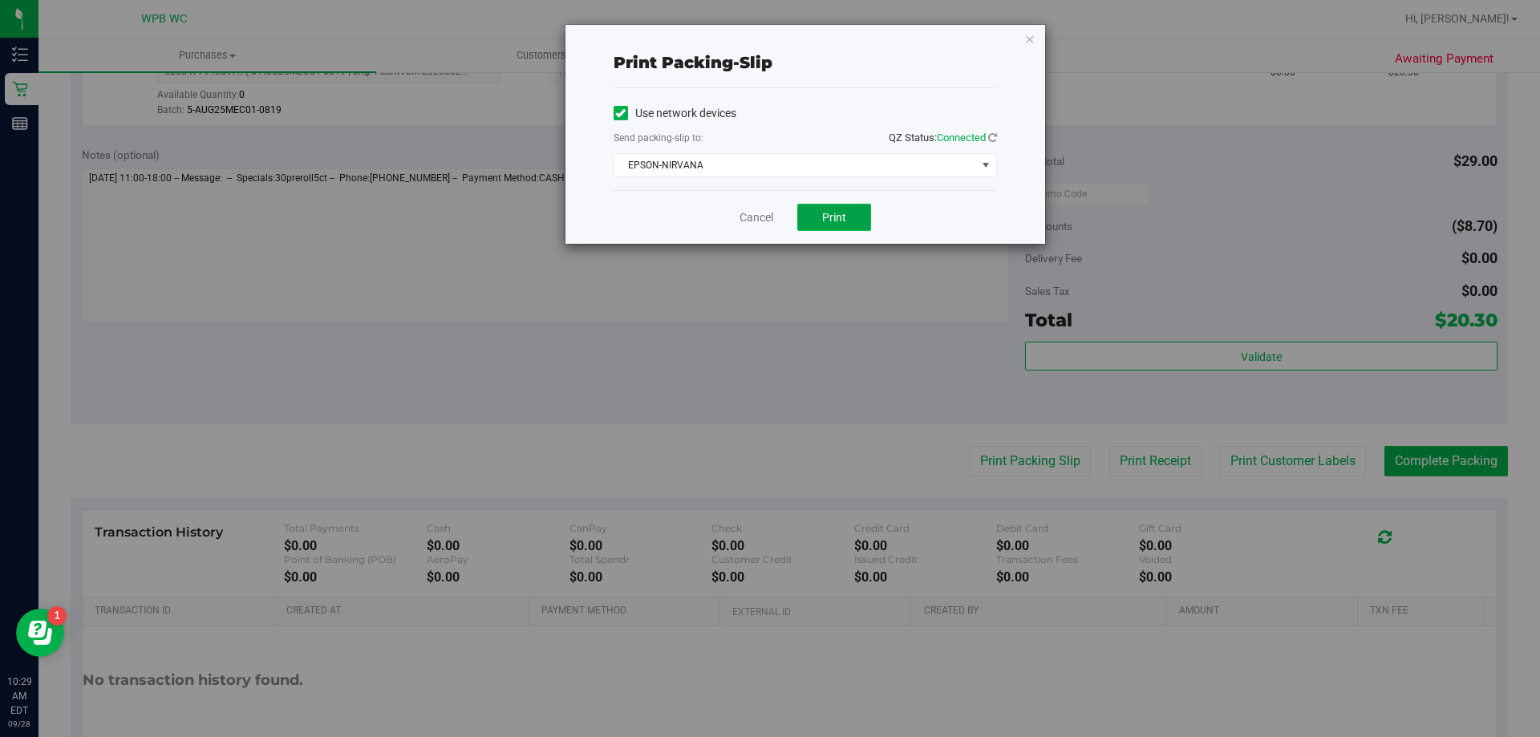
click at [834, 208] on button "Print" at bounding box center [834, 217] width 74 height 27
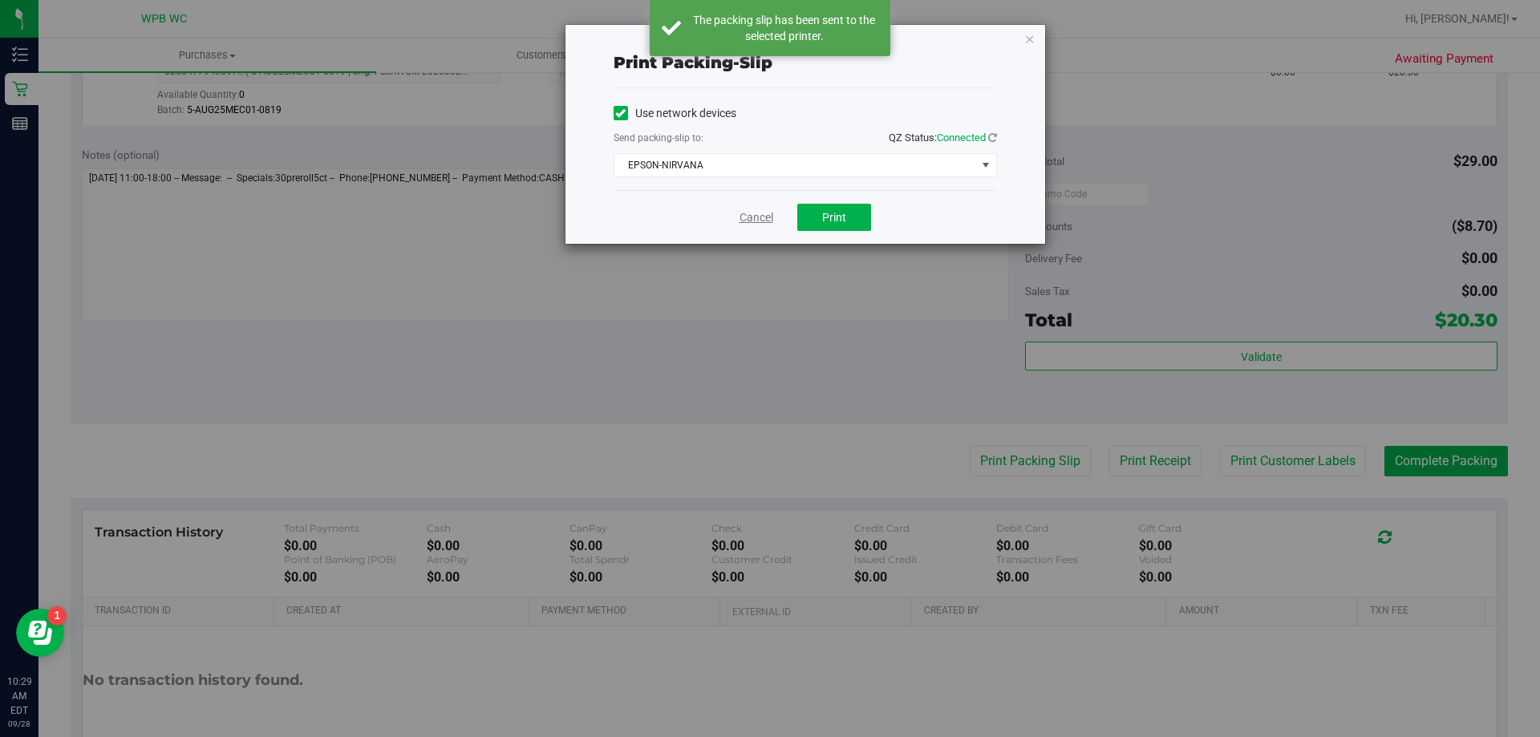
click at [772, 213] on link "Cancel" at bounding box center [756, 217] width 34 height 17
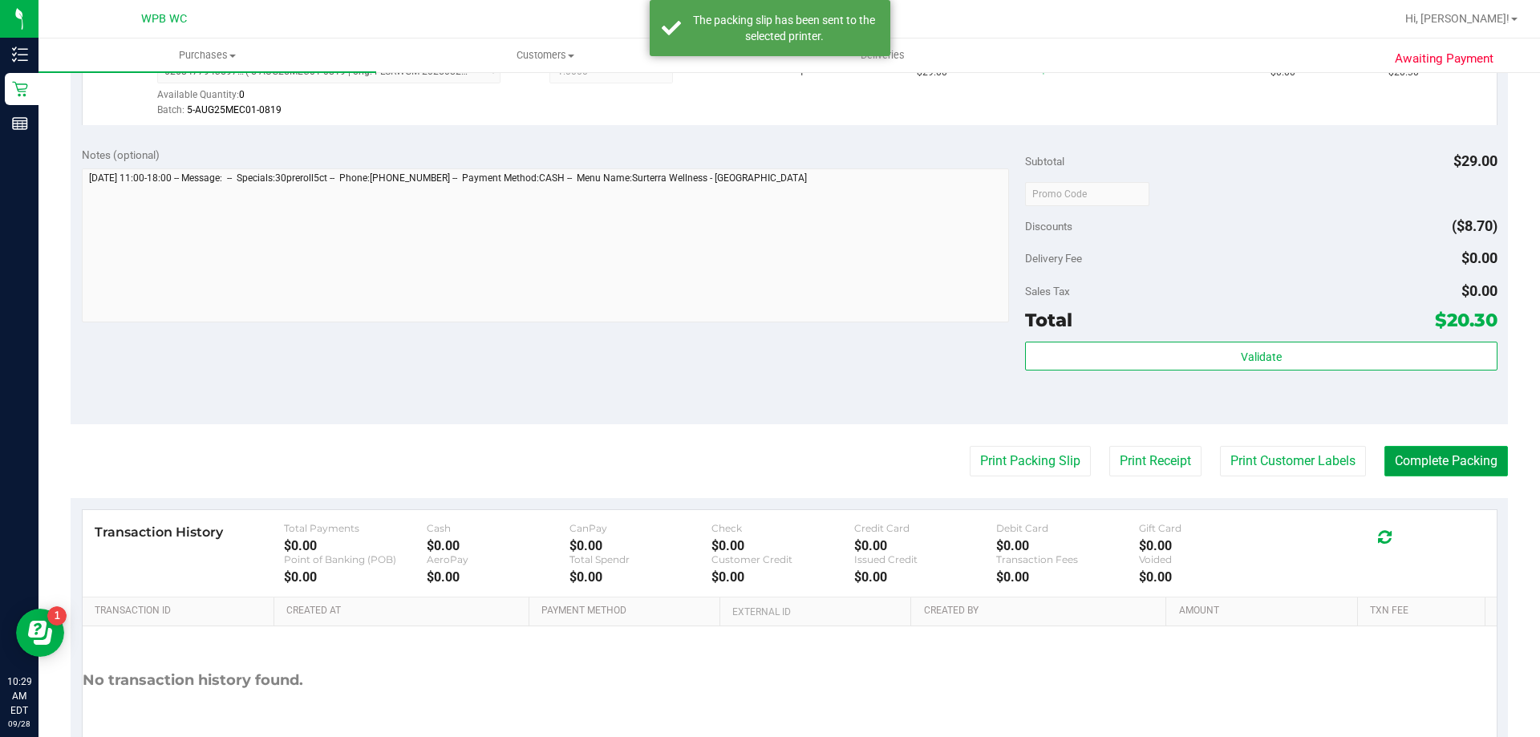
click at [1448, 464] on button "Complete Packing" at bounding box center [1445, 461] width 123 height 30
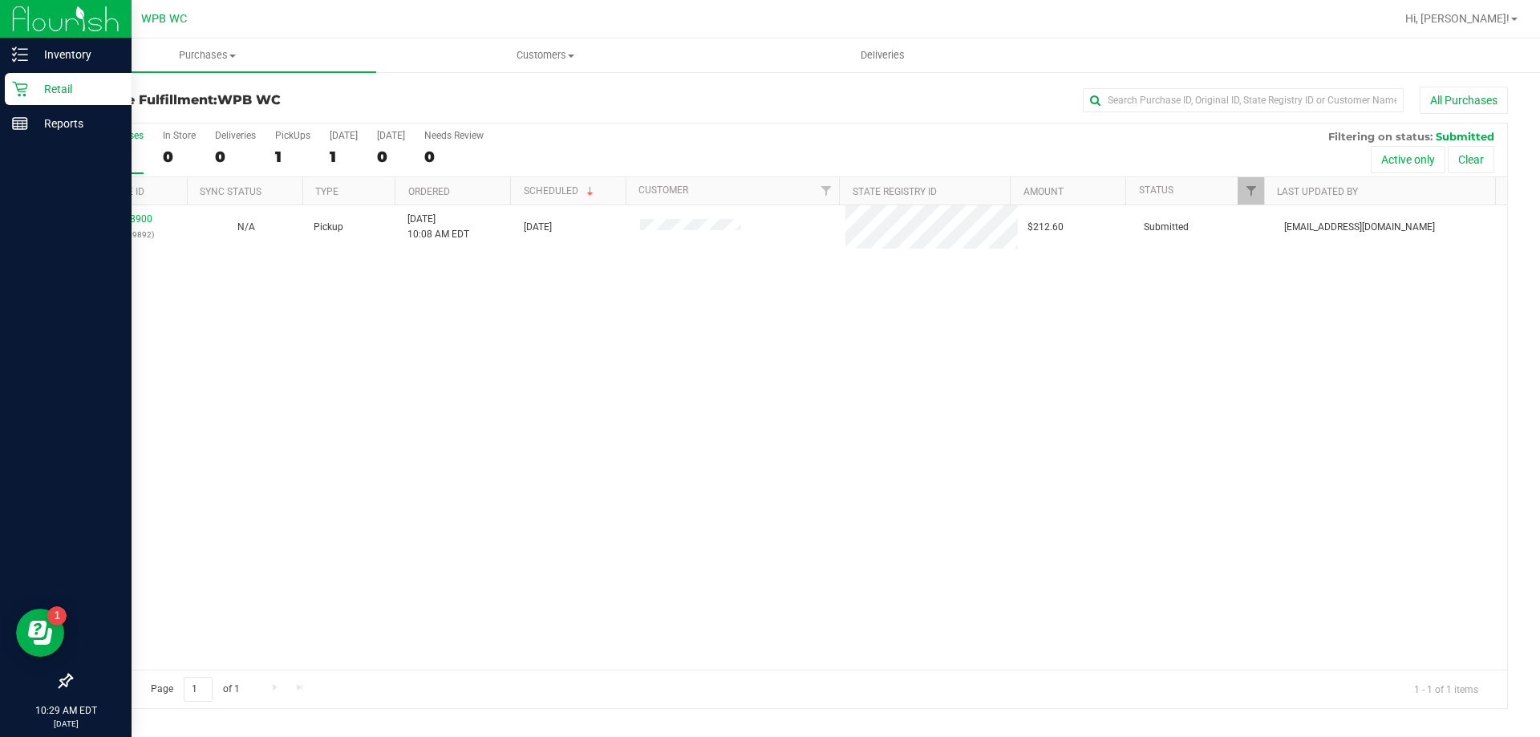
drag, startPoint x: 0, startPoint y: 255, endPoint x: 63, endPoint y: 217, distance: 73.4
click at [31, 241] on div at bounding box center [66, 404] width 132 height 524
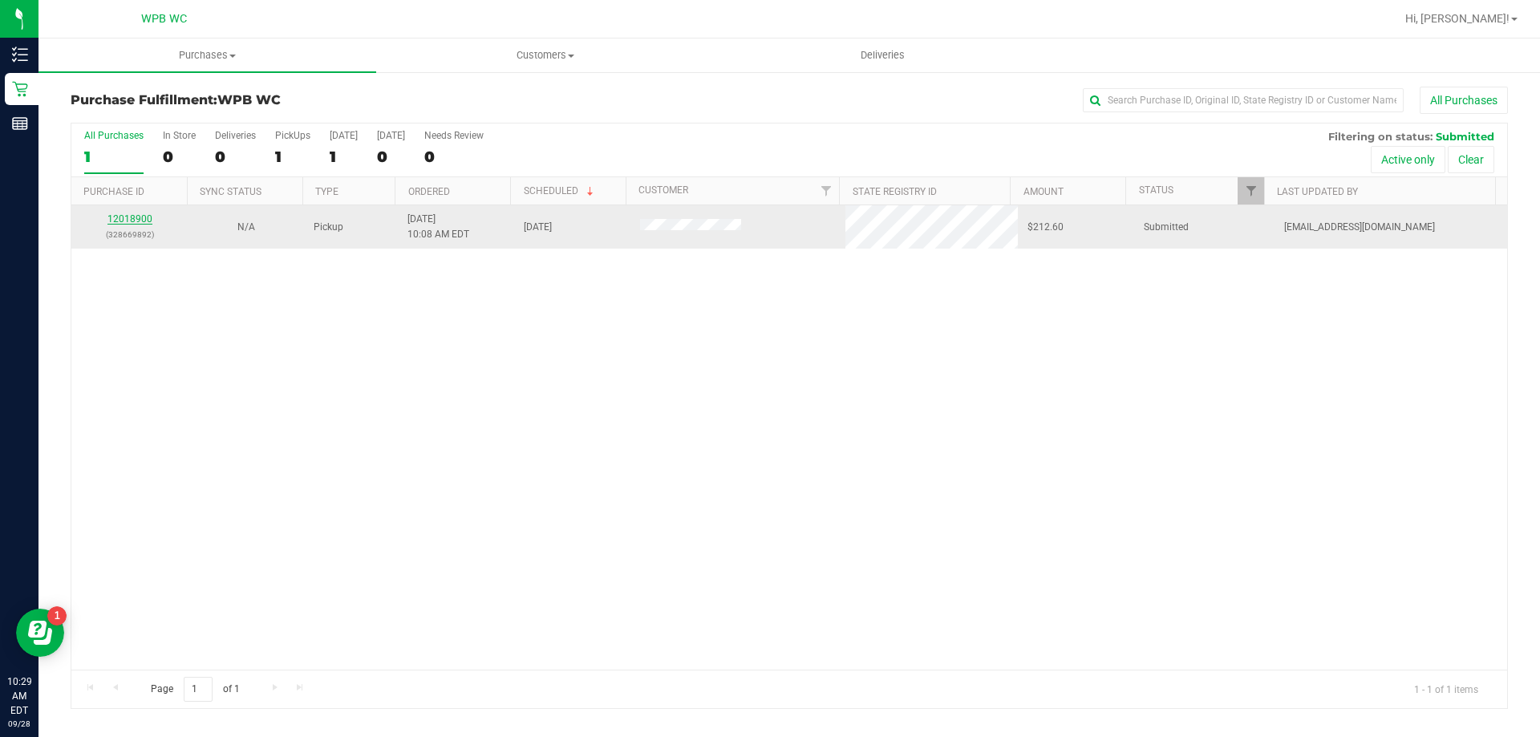
click at [129, 217] on link "12018900" at bounding box center [129, 218] width 45 height 11
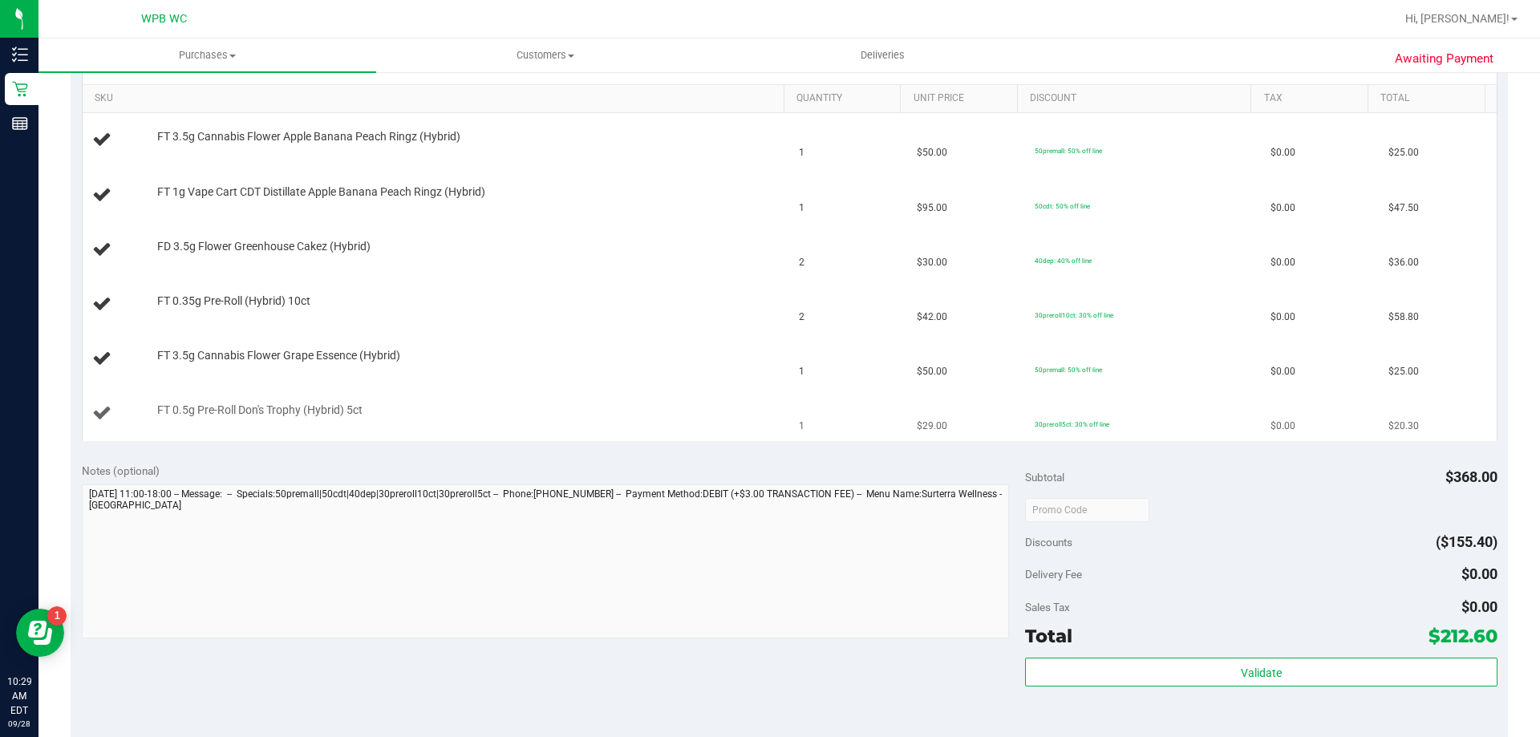
scroll to position [321, 0]
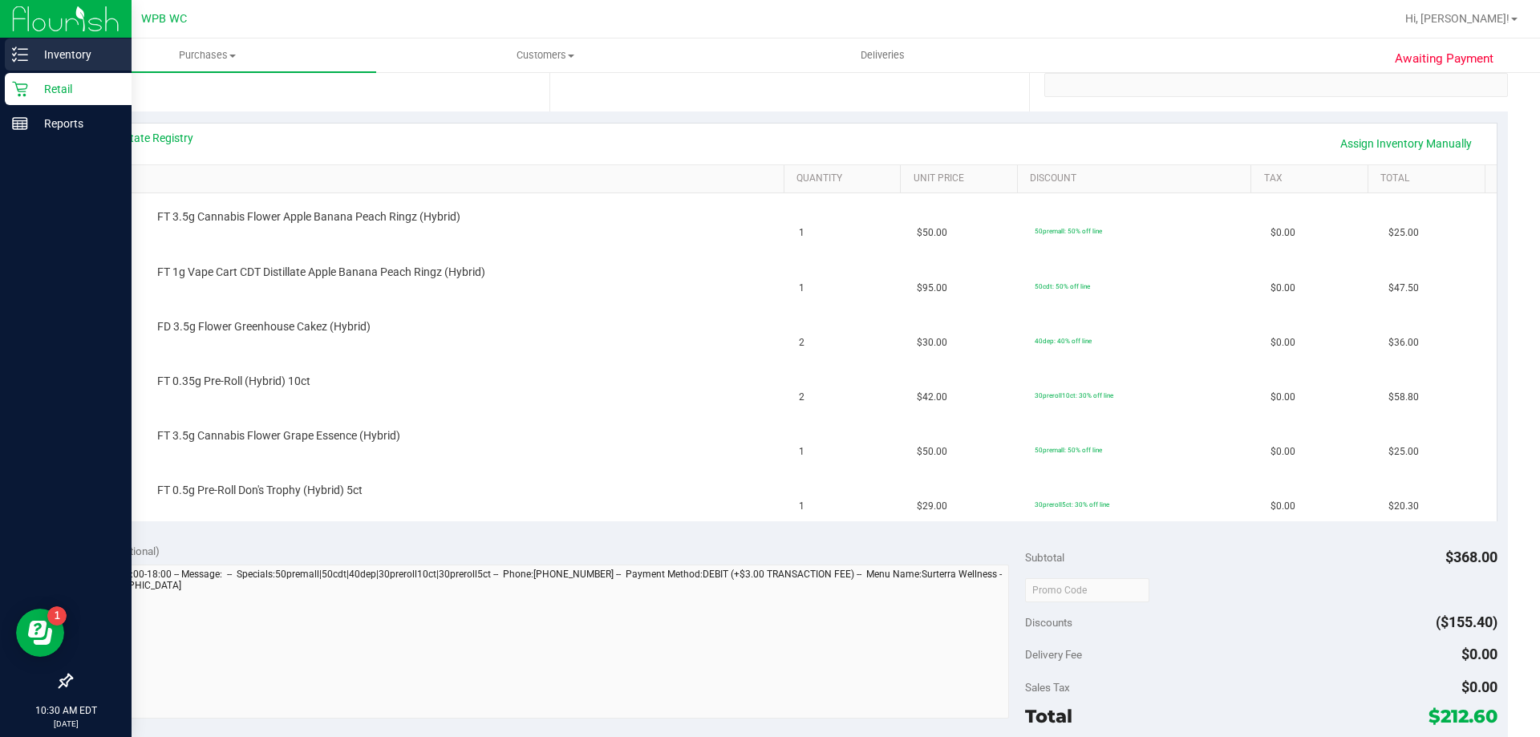
click at [38, 58] on p "Inventory" at bounding box center [76, 54] width 96 height 19
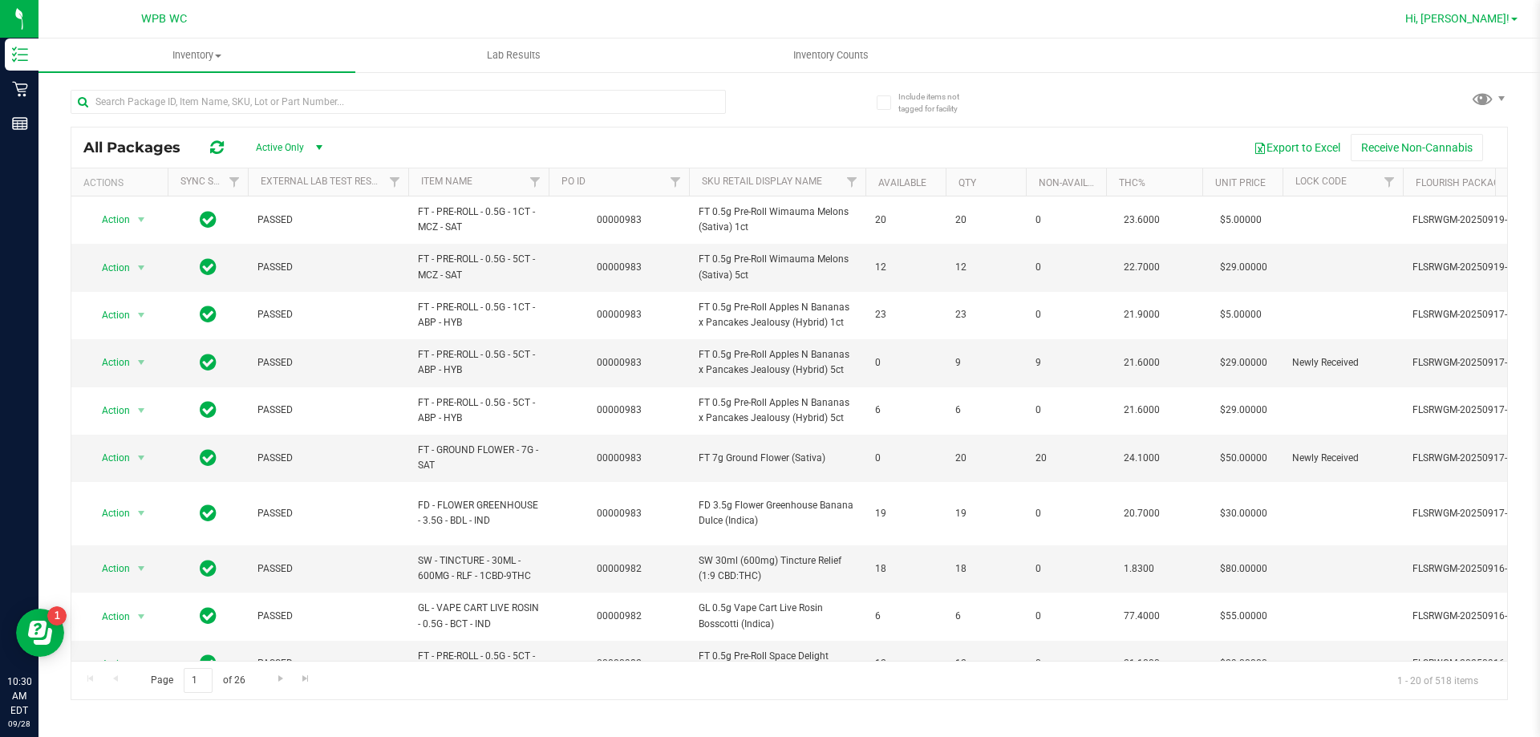
click at [1472, 21] on span "Hi, [PERSON_NAME]!" at bounding box center [1457, 18] width 104 height 13
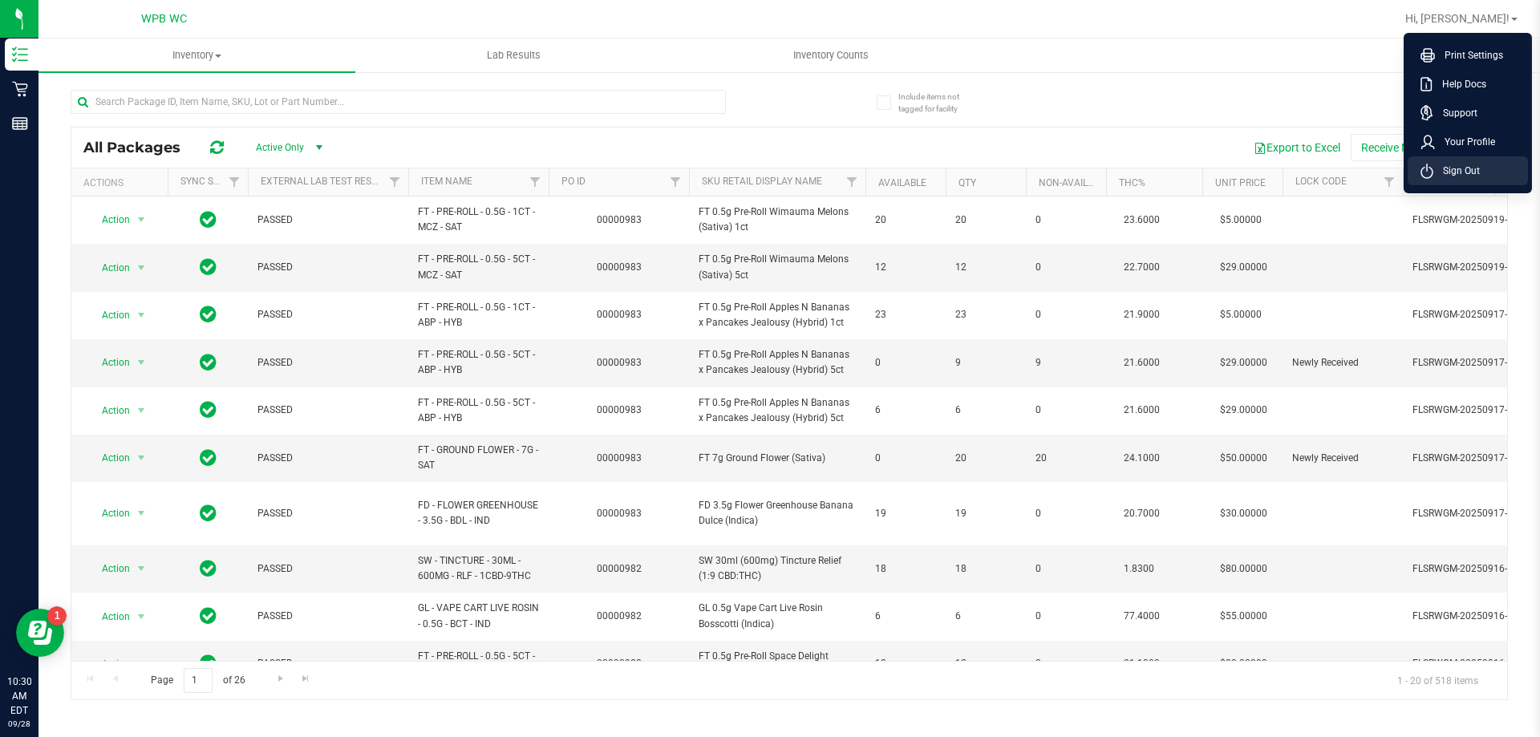
click at [1435, 172] on span "Sign Out" at bounding box center [1456, 171] width 47 height 16
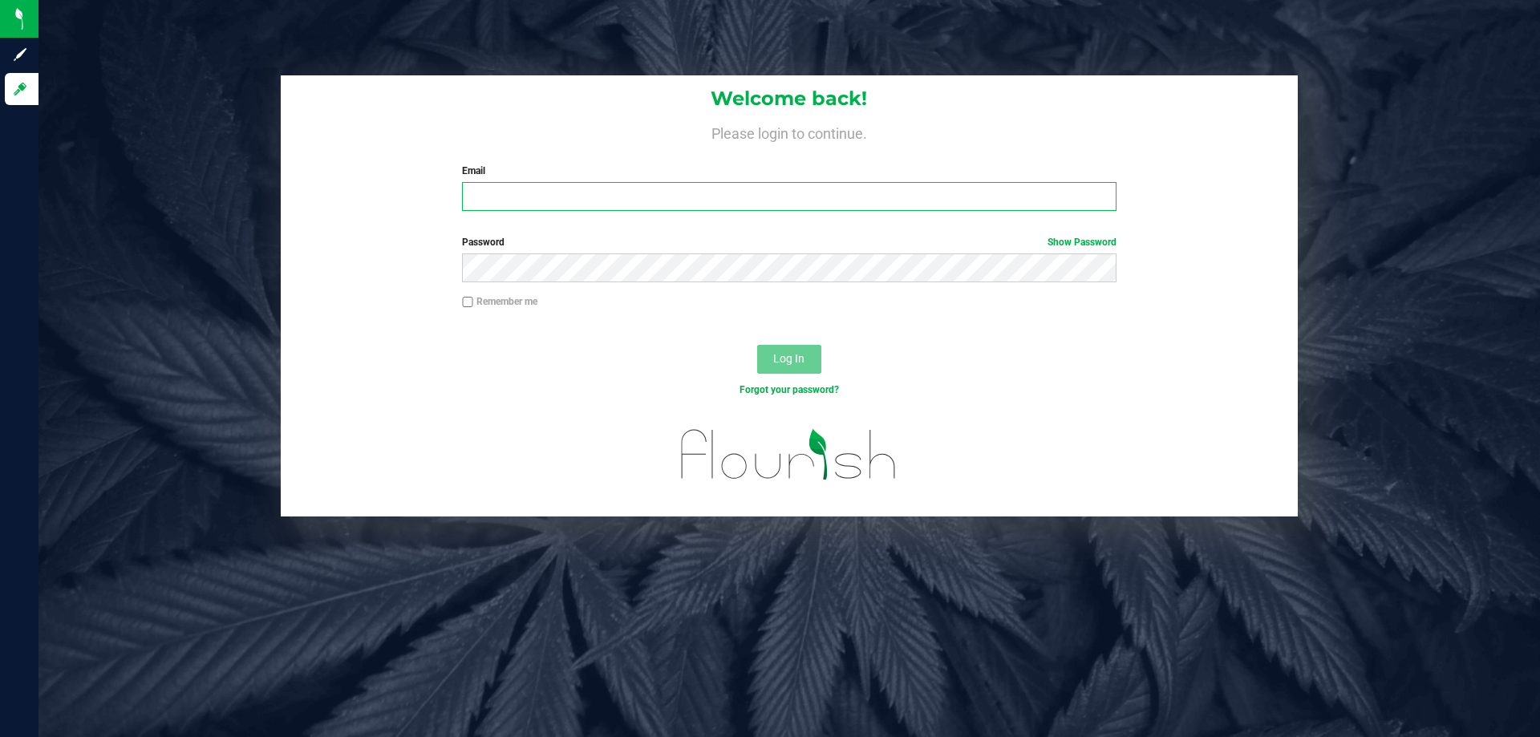
click at [555, 184] on input "Email" at bounding box center [789, 196] width 654 height 29
type input "[EMAIL_ADDRESS][DOMAIN_NAME]"
click at [757, 345] on button "Log In" at bounding box center [789, 359] width 64 height 29
